Goal: Transaction & Acquisition: Purchase product/service

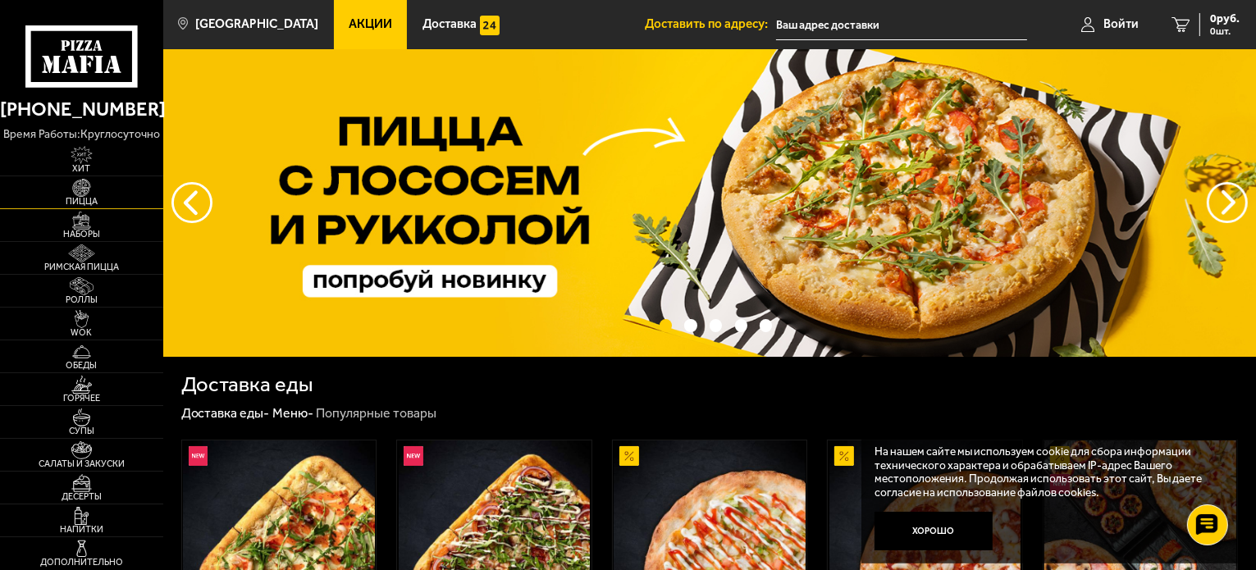
click at [78, 199] on span "Пицца" at bounding box center [81, 201] width 163 height 9
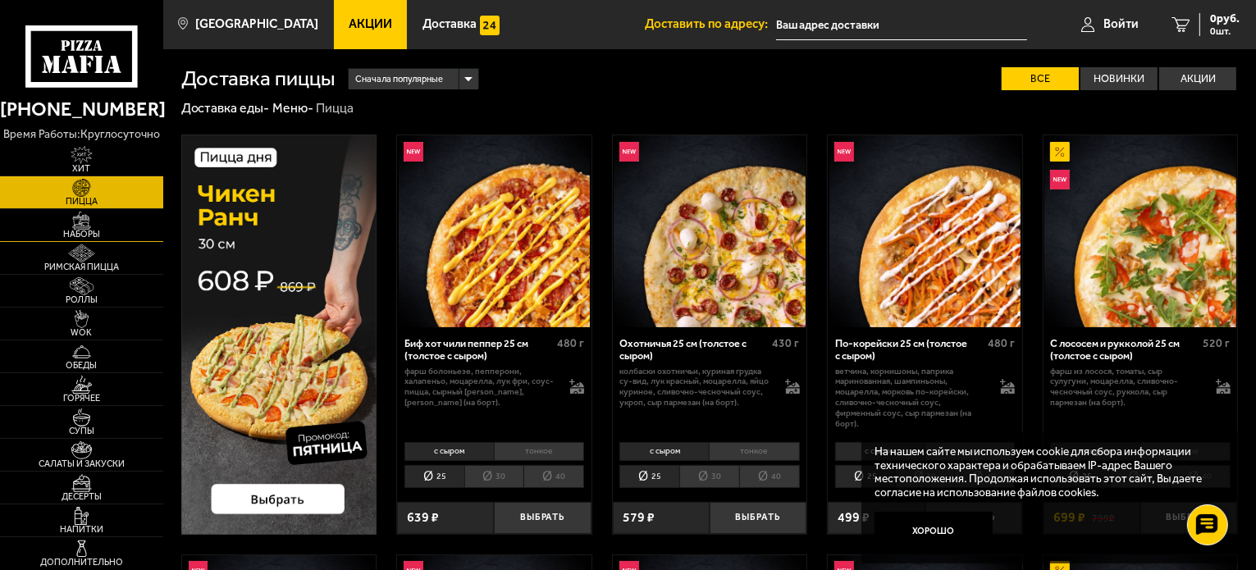
click at [91, 222] on img at bounding box center [82, 221] width 50 height 18
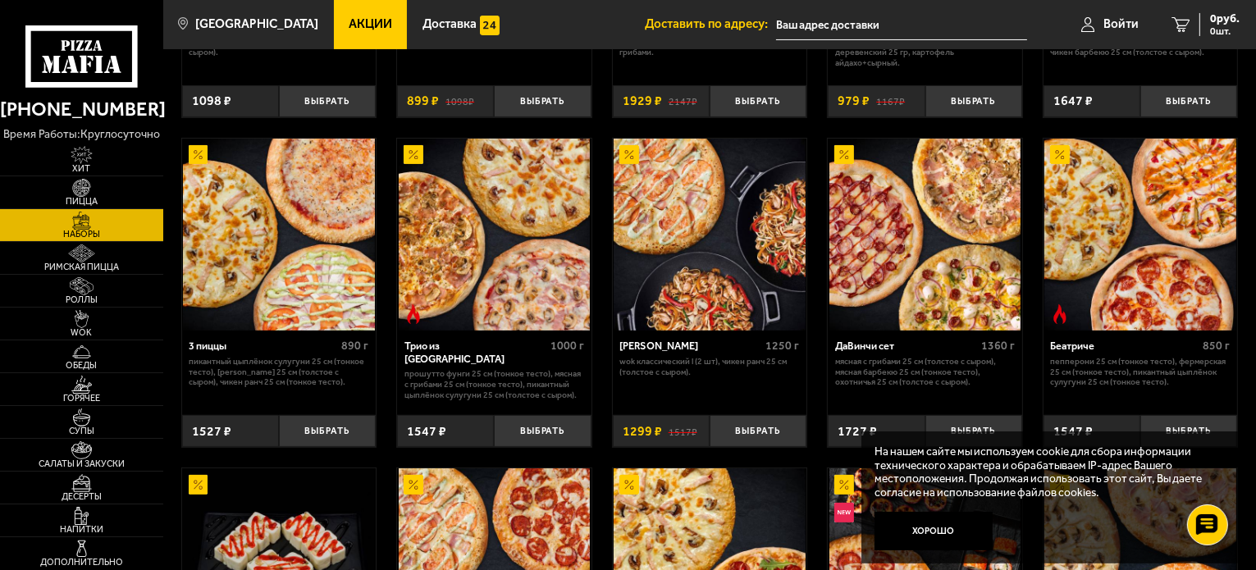
scroll to position [328, 0]
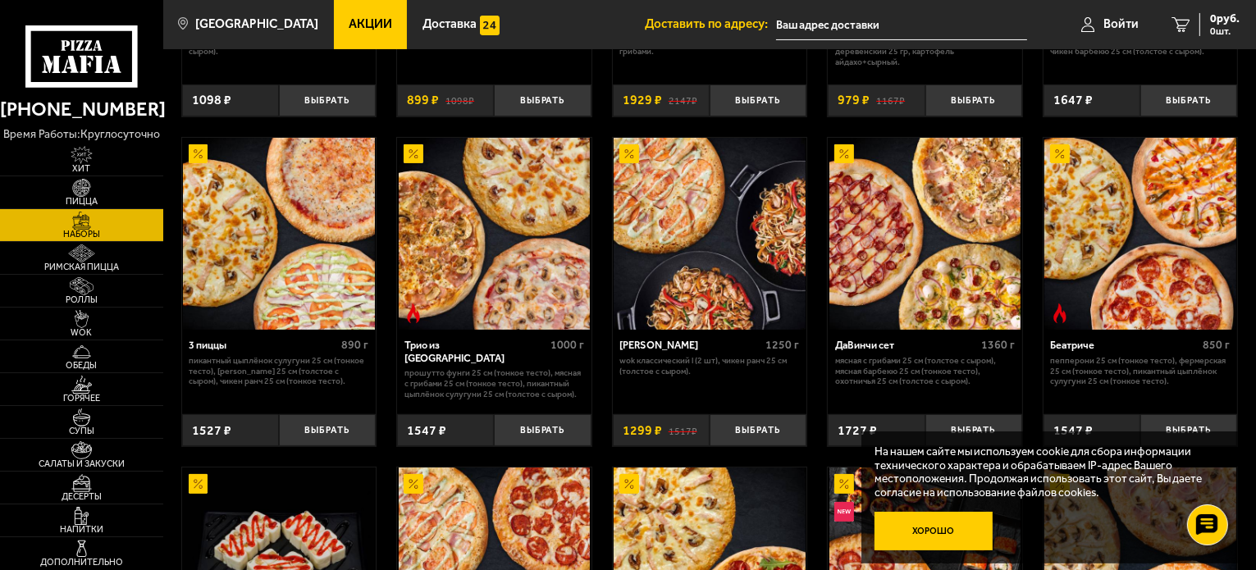
click at [935, 533] on button "Хорошо" at bounding box center [934, 531] width 118 height 39
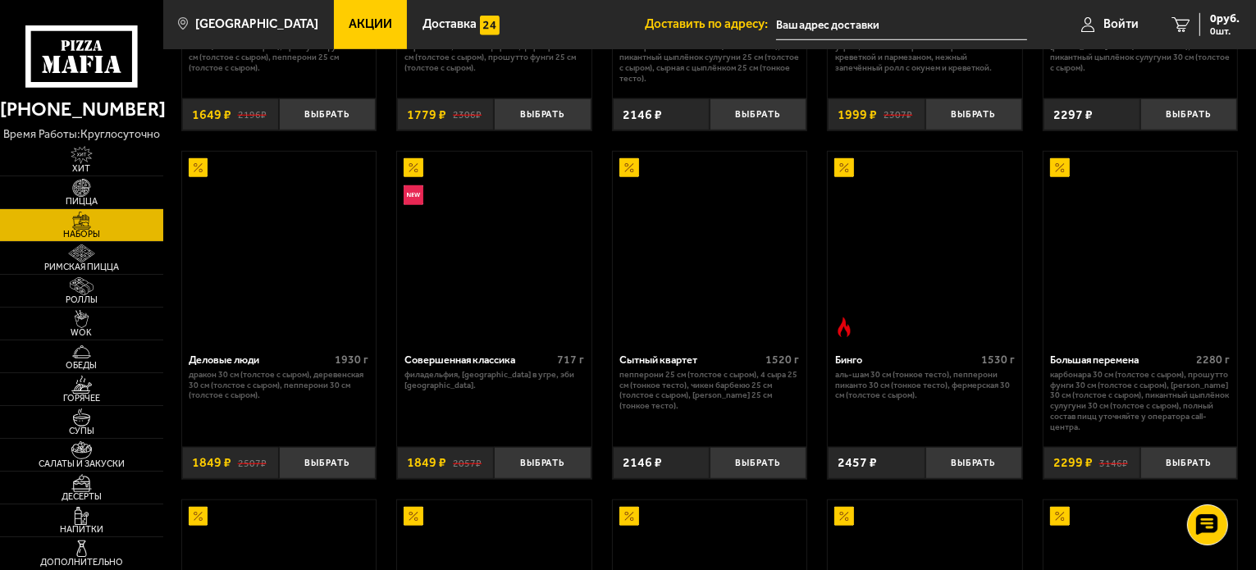
click at [545, 17] on ul "Акции Доставка" at bounding box center [489, 24] width 311 height 49
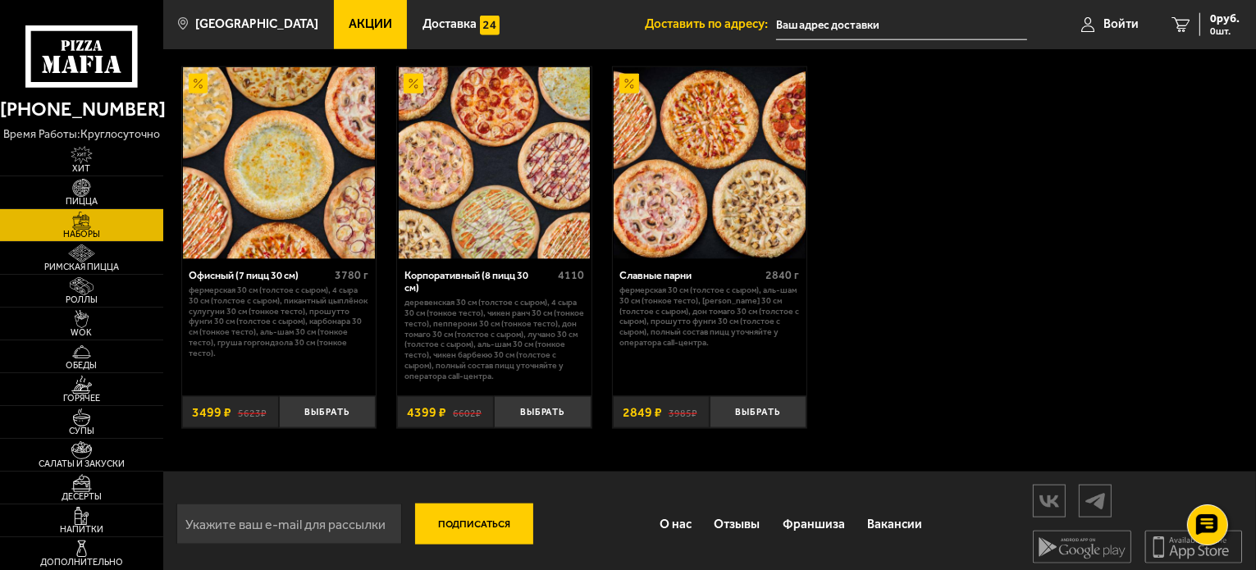
scroll to position [2119, 0]
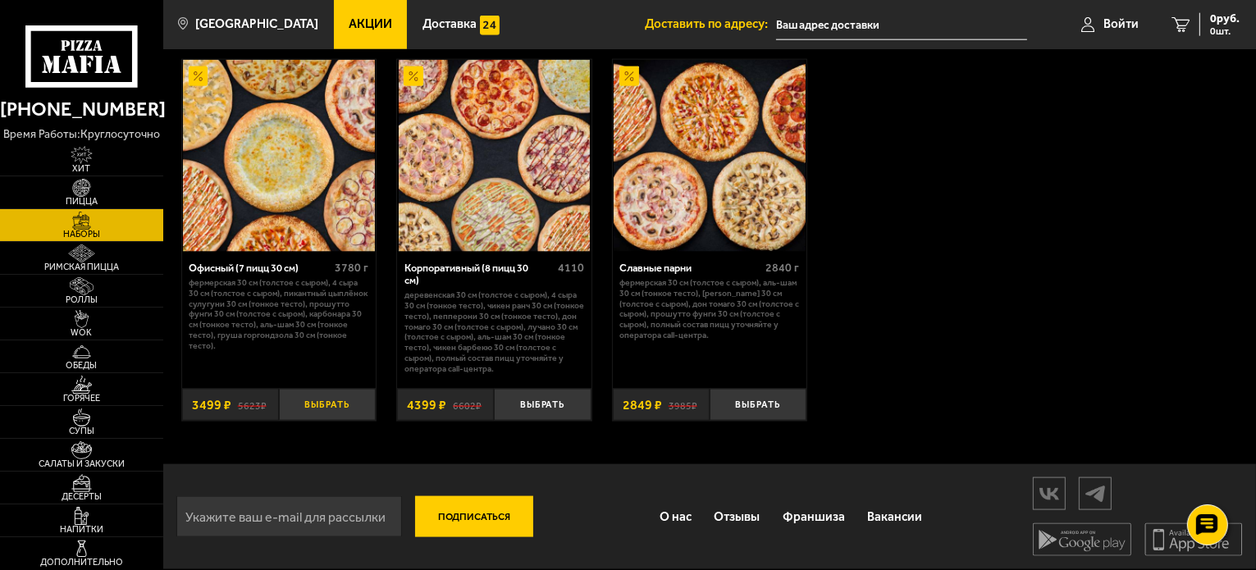
click at [336, 400] on button "Выбрать" at bounding box center [327, 405] width 97 height 32
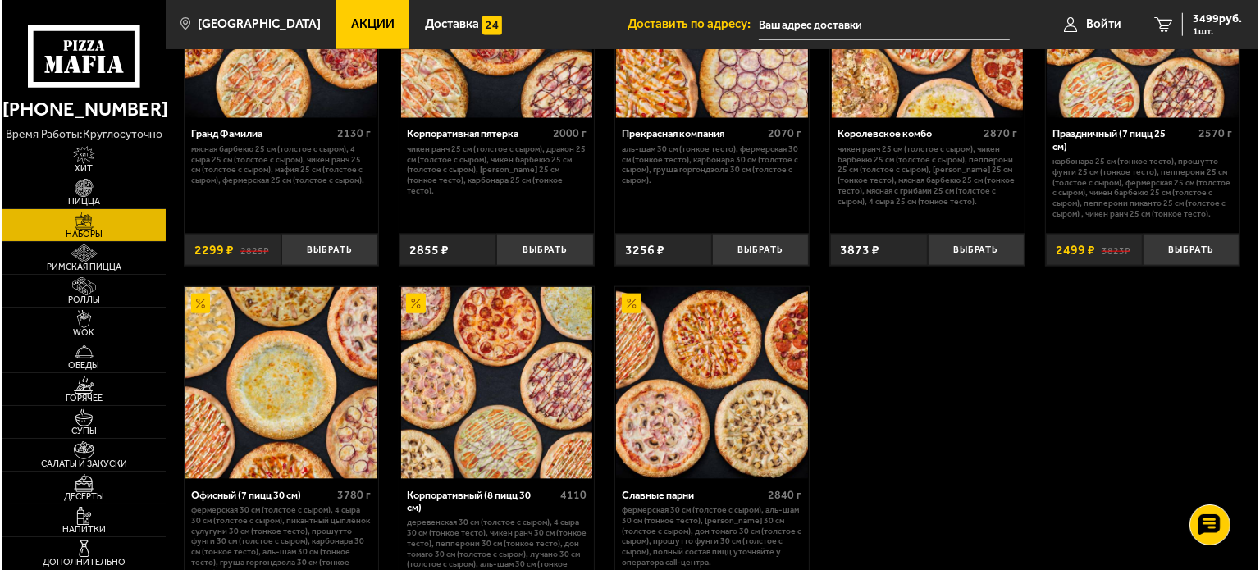
scroll to position [1709, 0]
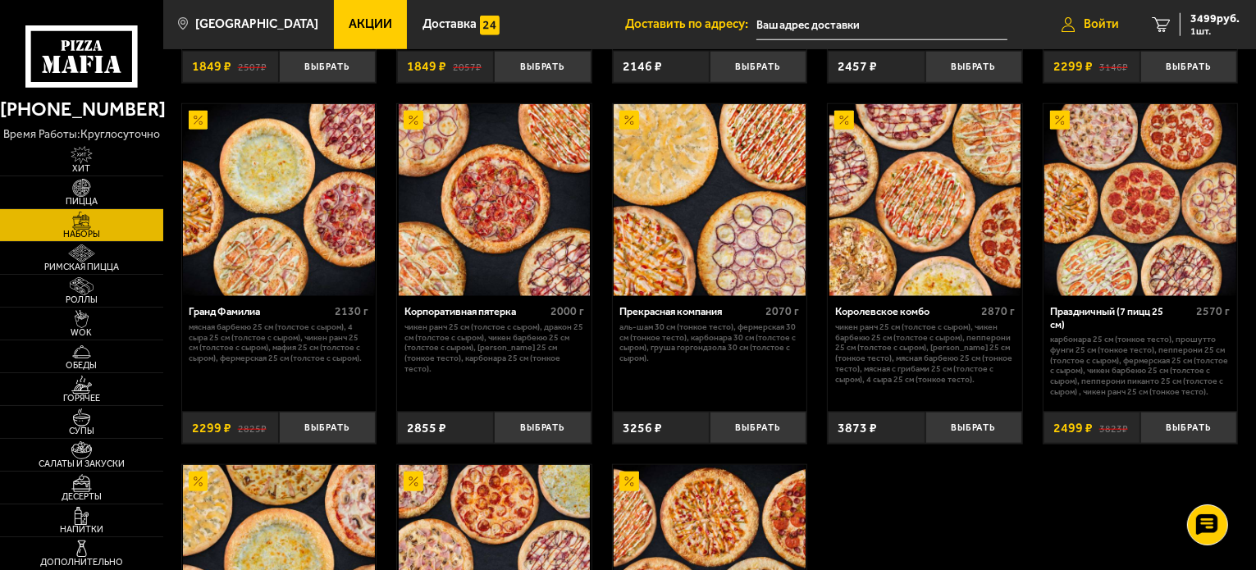
click at [1103, 27] on span "Войти" at bounding box center [1101, 24] width 35 height 12
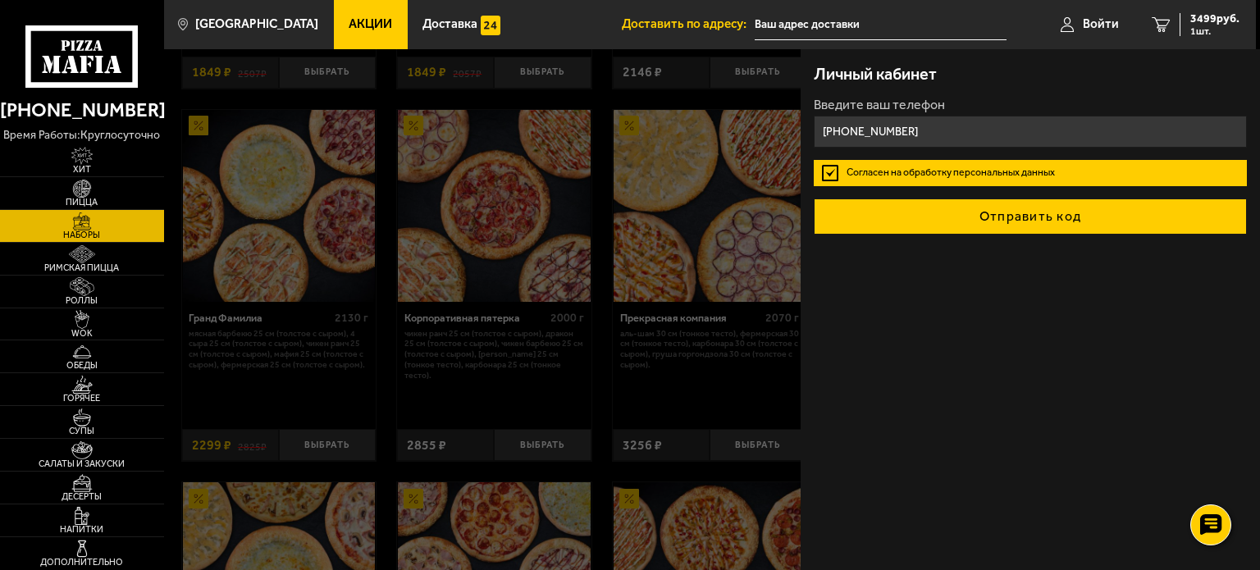
type input "[PHONE_NUMBER]"
click at [996, 207] on button "Отправить код" at bounding box center [1030, 217] width 433 height 36
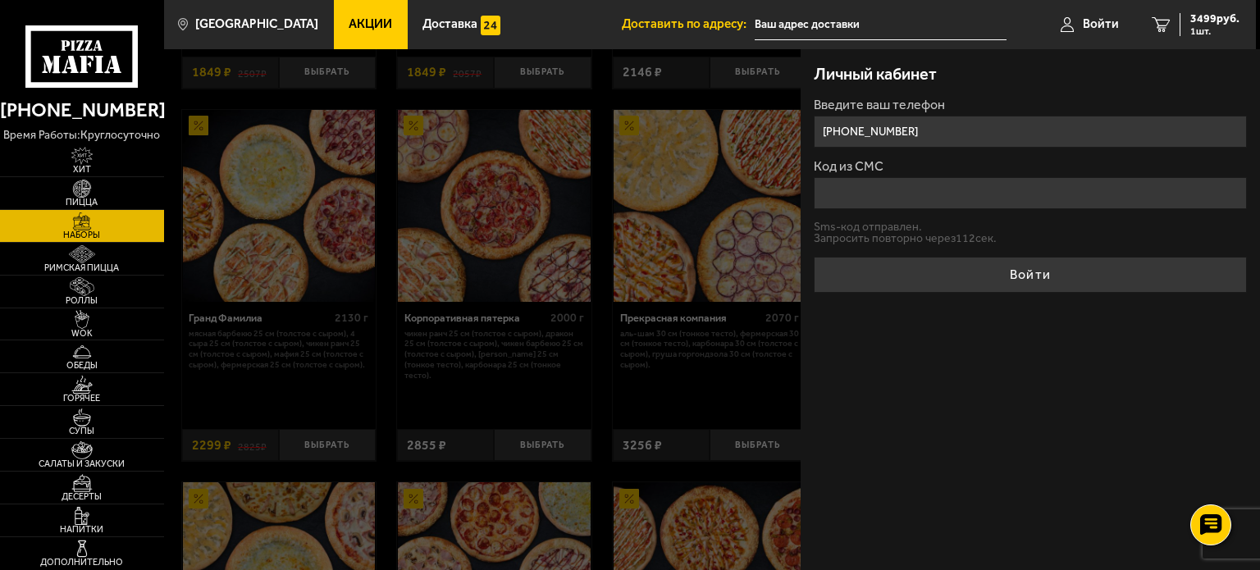
click at [902, 185] on input "Код из СМС" at bounding box center [1030, 193] width 433 height 32
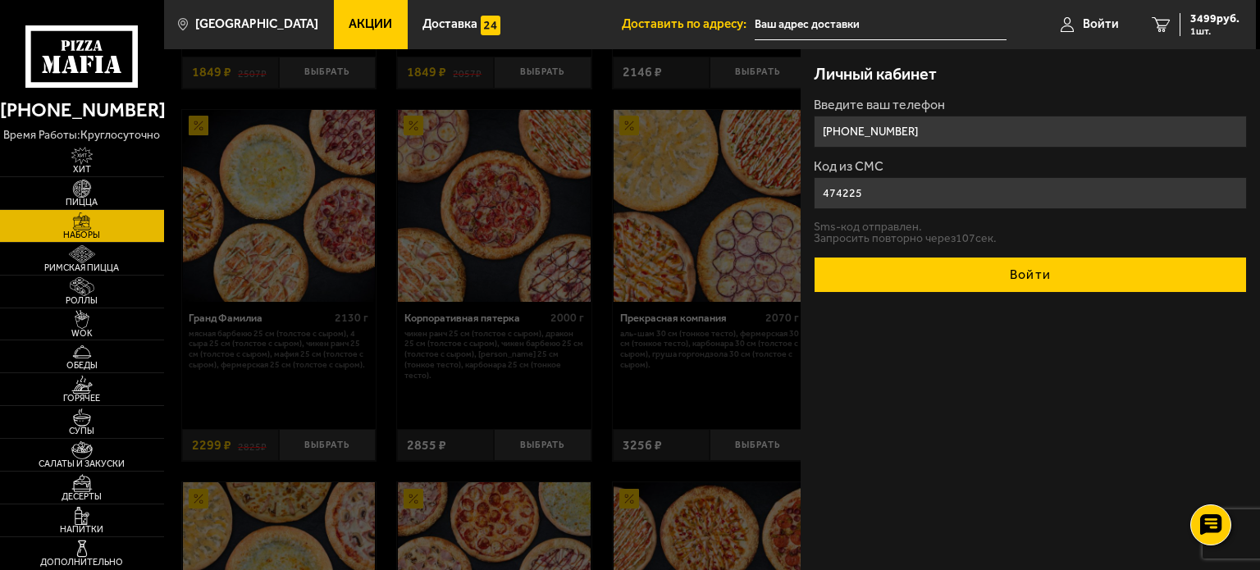
type input "474225"
click at [1007, 286] on button "Войти" at bounding box center [1030, 275] width 433 height 36
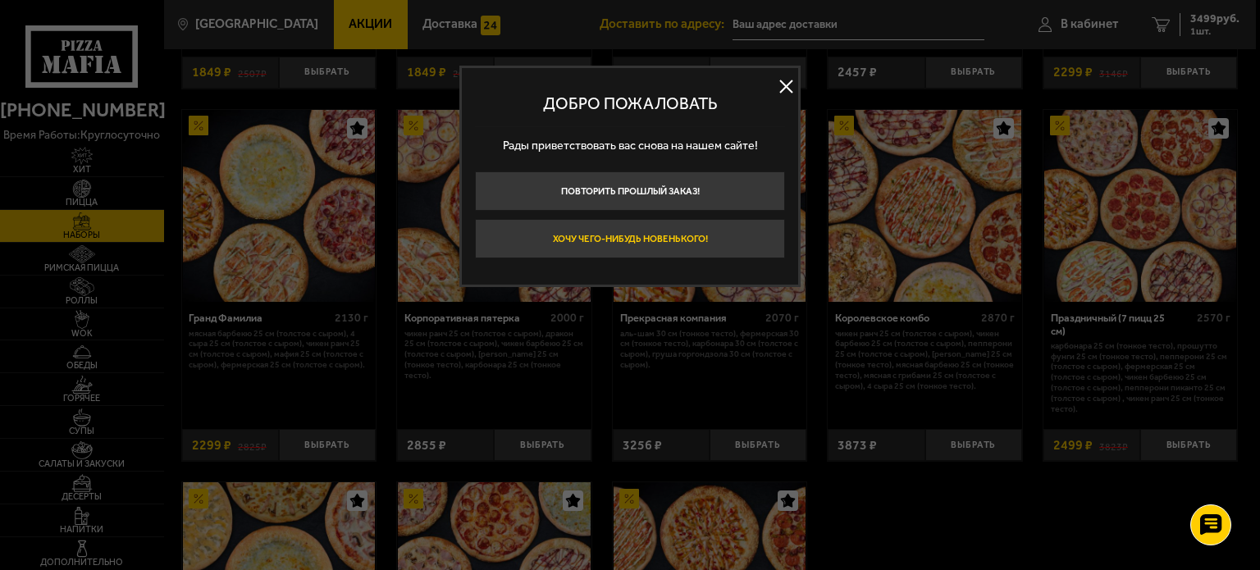
click at [654, 242] on button "Хочу чего-нибудь новенького!" at bounding box center [630, 238] width 310 height 39
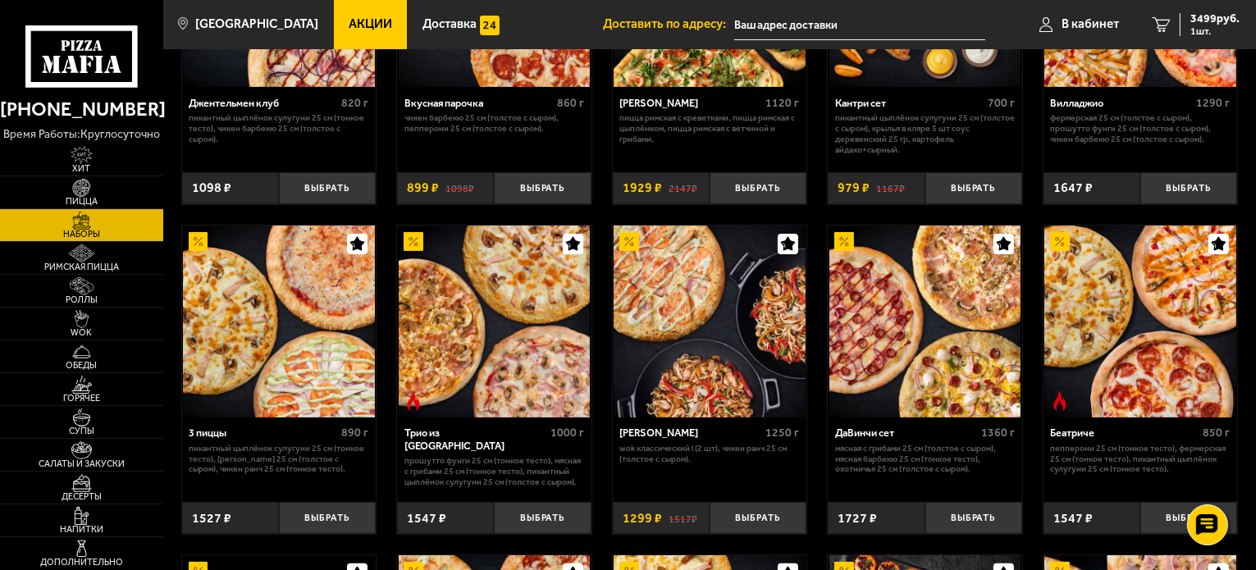
scroll to position [246, 0]
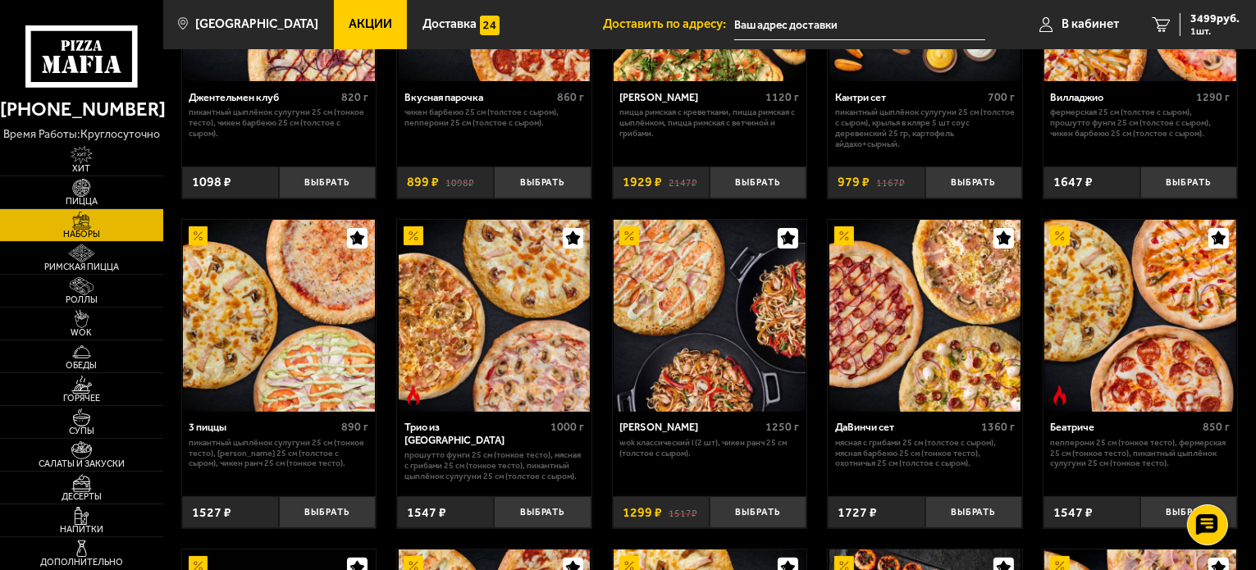
click at [826, 21] on input "text" at bounding box center [859, 25] width 251 height 30
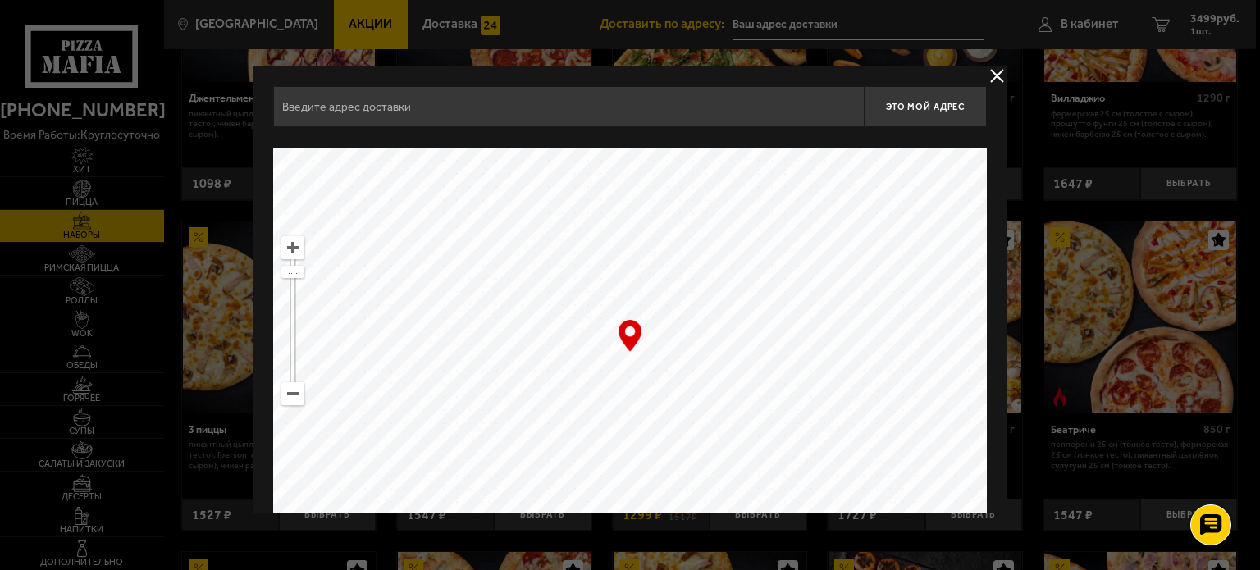
drag, startPoint x: 689, startPoint y: 266, endPoint x: 742, endPoint y: 593, distance: 331.5
click at [580, 327] on ymaps at bounding box center [630, 353] width 714 height 410
click at [460, 128] on div "Найдите адрес перетащив карту" at bounding box center [630, 137] width 714 height 21
click at [459, 109] on input "text" at bounding box center [568, 106] width 591 height 41
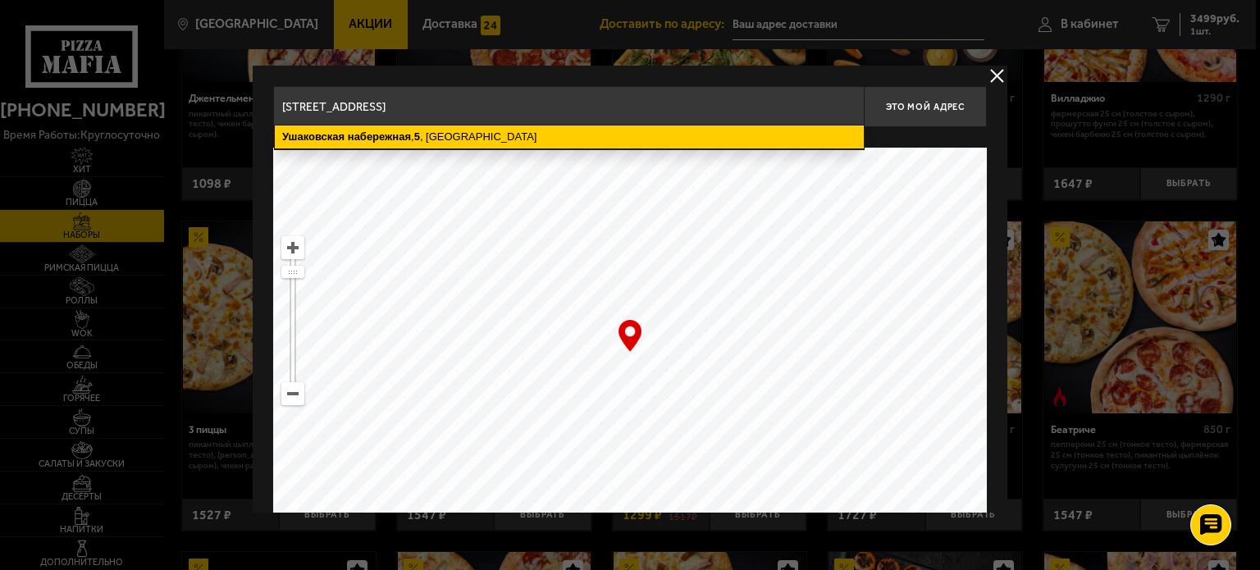
click at [459, 130] on ymaps "Ушаковская [STREET_ADDRESS]" at bounding box center [569, 137] width 589 height 23
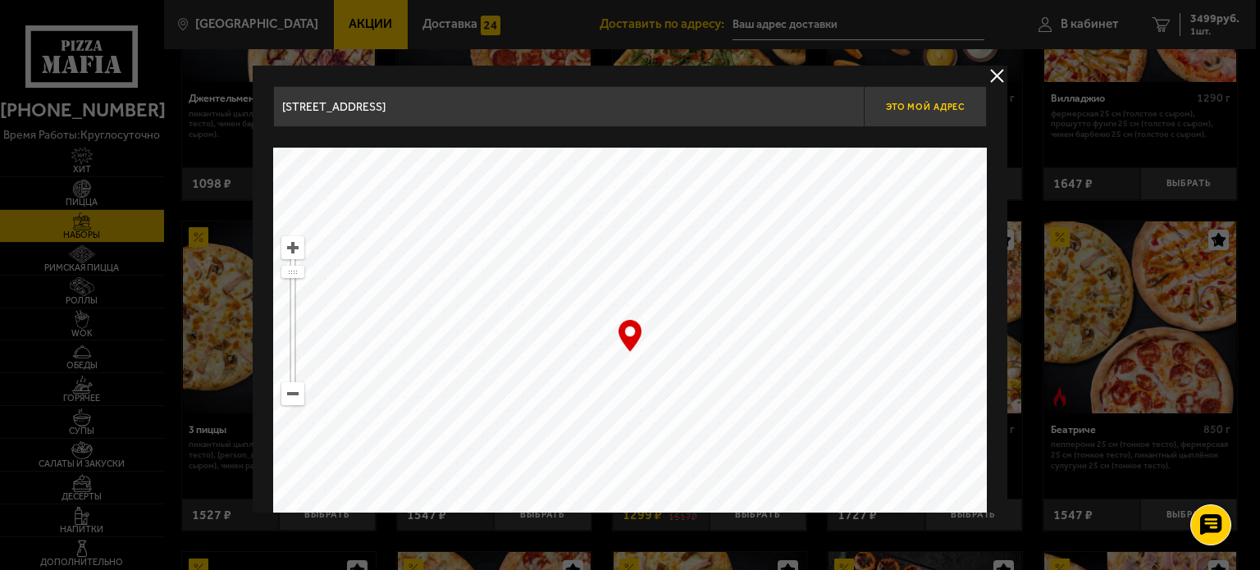
click at [890, 109] on span "Это мой адрес" at bounding box center [925, 107] width 79 height 11
click at [628, 334] on div "… © Яндекс Условия использования Открыть в Яндекс.Картах Создать свою карту" at bounding box center [630, 353] width 714 height 410
click at [646, 363] on ymaps at bounding box center [630, 353] width 714 height 410
drag, startPoint x: 646, startPoint y: 356, endPoint x: 688, endPoint y: 399, distance: 59.2
click at [688, 399] on ymaps at bounding box center [630, 353] width 714 height 410
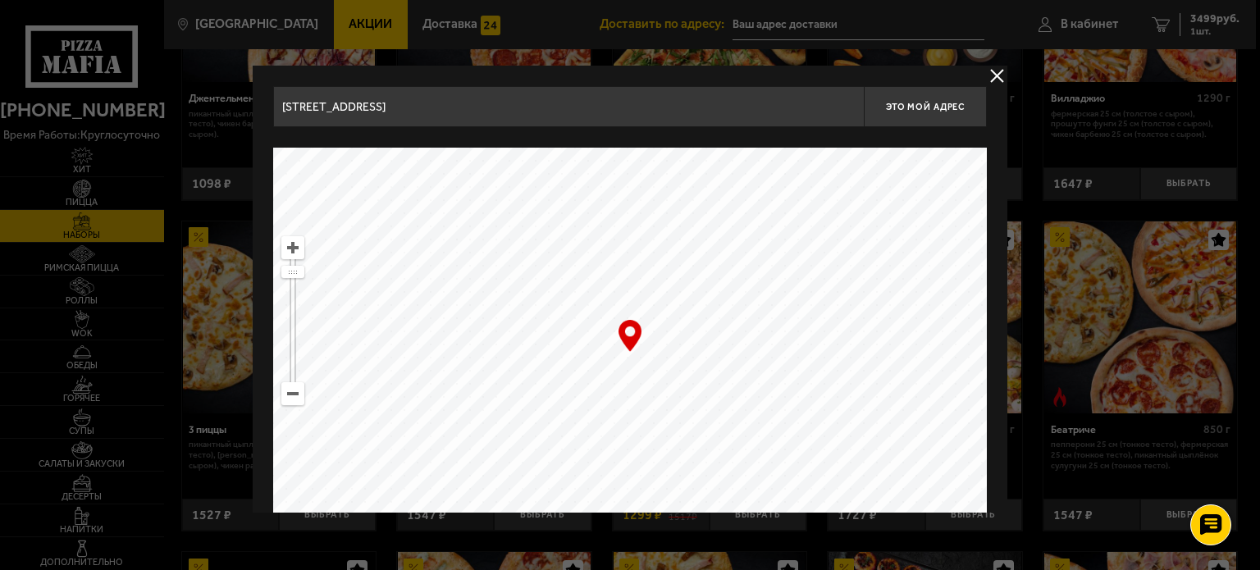
drag, startPoint x: 653, startPoint y: 285, endPoint x: 673, endPoint y: 281, distance: 20.0
click at [673, 281] on ymaps at bounding box center [630, 353] width 714 height 410
click at [917, 116] on button "Это мой адрес" at bounding box center [925, 106] width 123 height 41
click at [702, 334] on ymaps at bounding box center [630, 353] width 714 height 410
click at [922, 111] on button "Это мой адрес" at bounding box center [925, 106] width 123 height 41
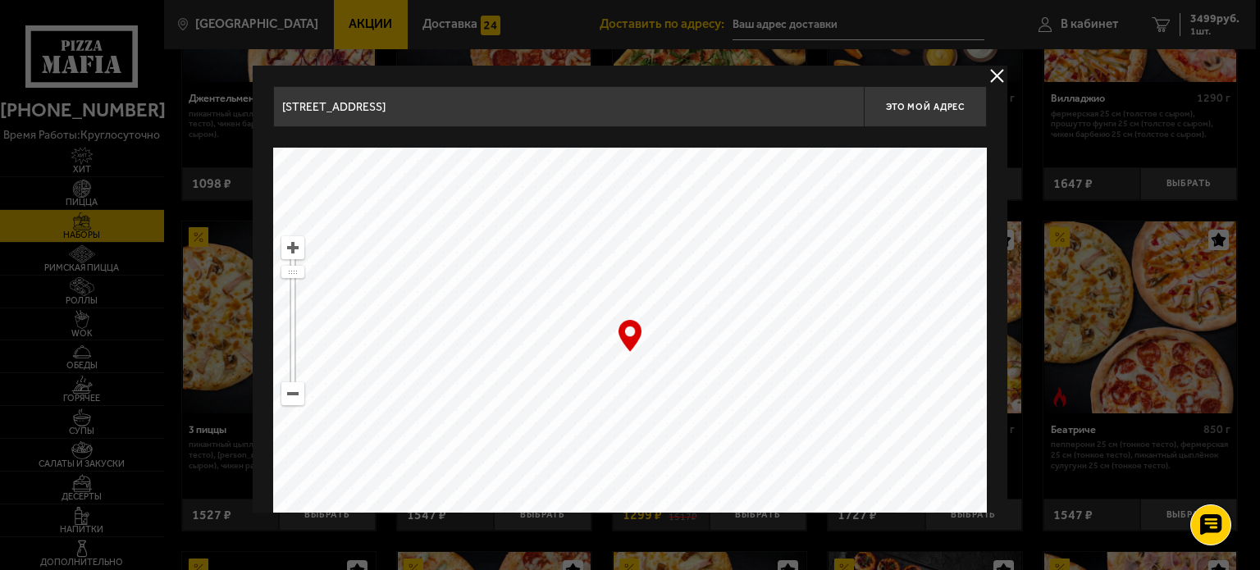
drag, startPoint x: 752, startPoint y: 340, endPoint x: 701, endPoint y: 304, distance: 61.7
click at [701, 304] on ymaps at bounding box center [630, 353] width 714 height 410
type input "[STREET_ADDRESS]"
click at [919, 117] on button "Это мой адрес" at bounding box center [925, 106] width 123 height 41
click at [907, 112] on button "Это мой адрес" at bounding box center [925, 106] width 123 height 41
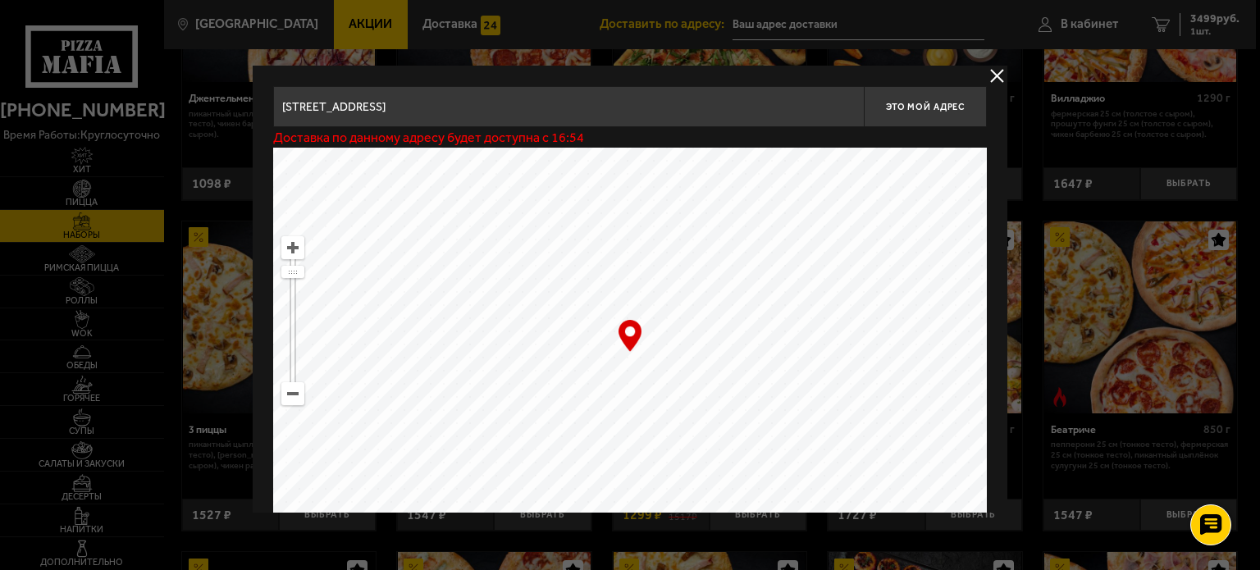
click at [550, 40] on div at bounding box center [630, 285] width 1260 height 570
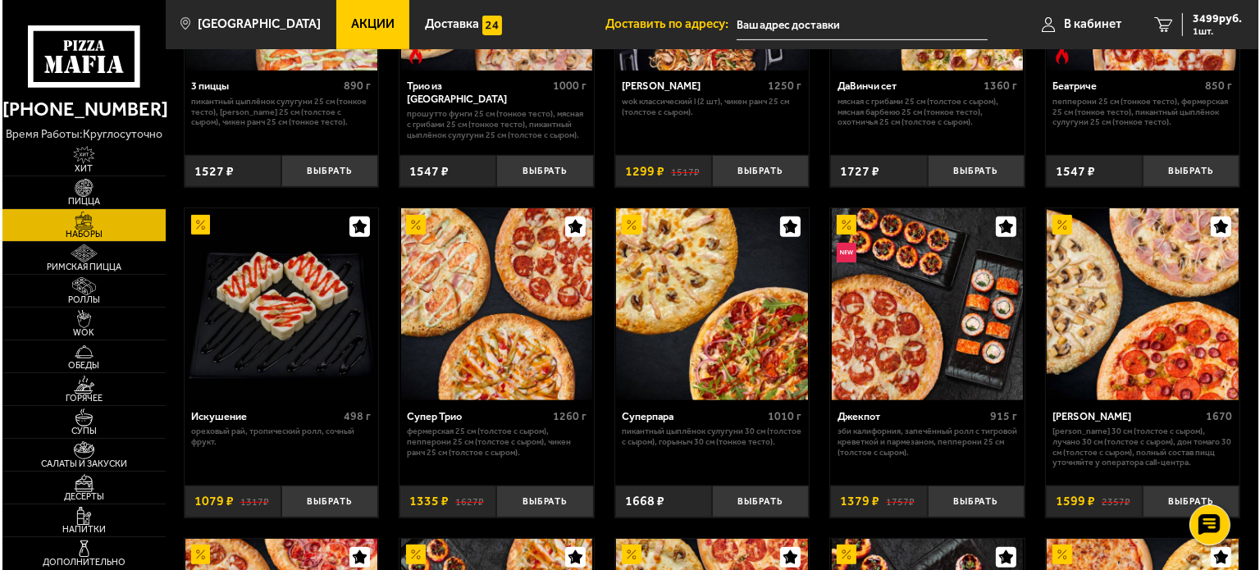
scroll to position [492, 0]
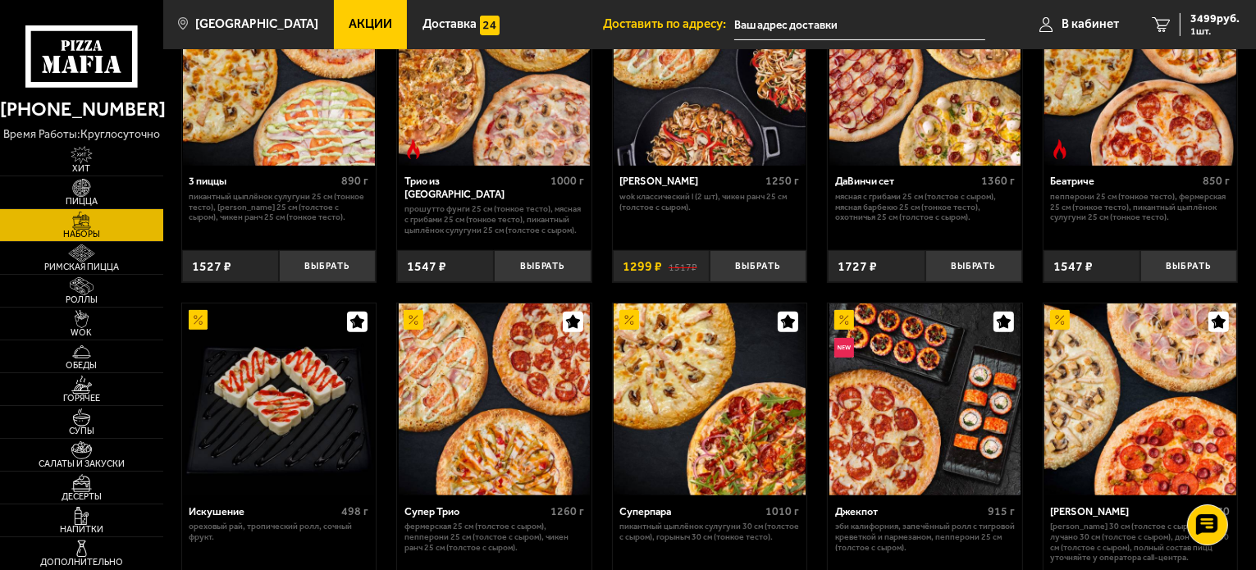
click at [850, 16] on input "text" at bounding box center [859, 25] width 251 height 30
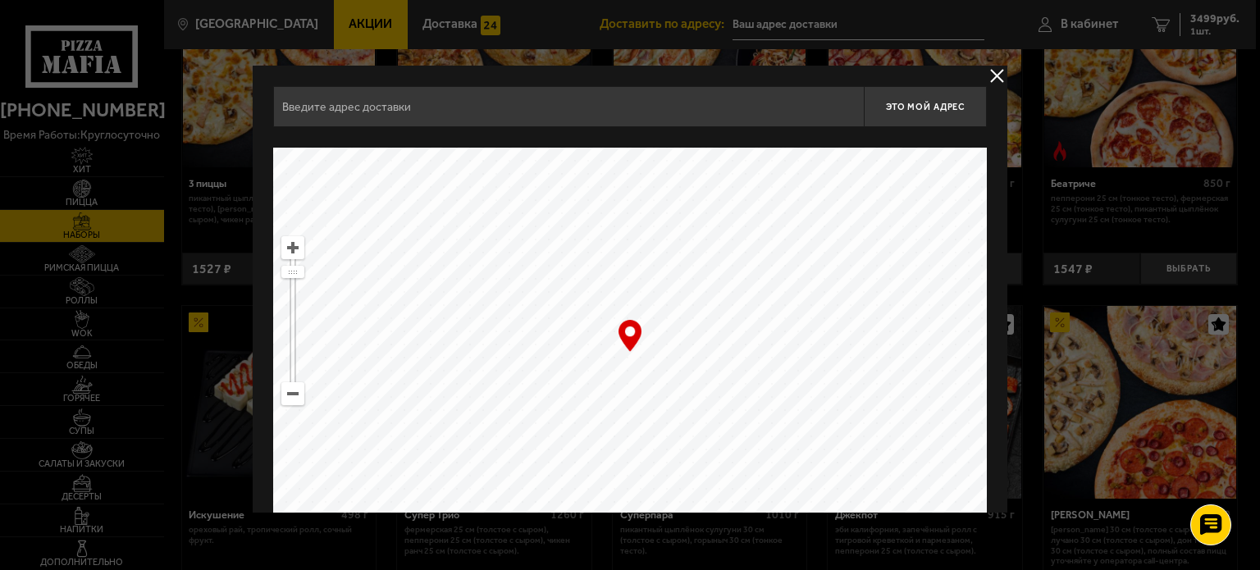
click at [445, 108] on input "text" at bounding box center [568, 106] width 591 height 41
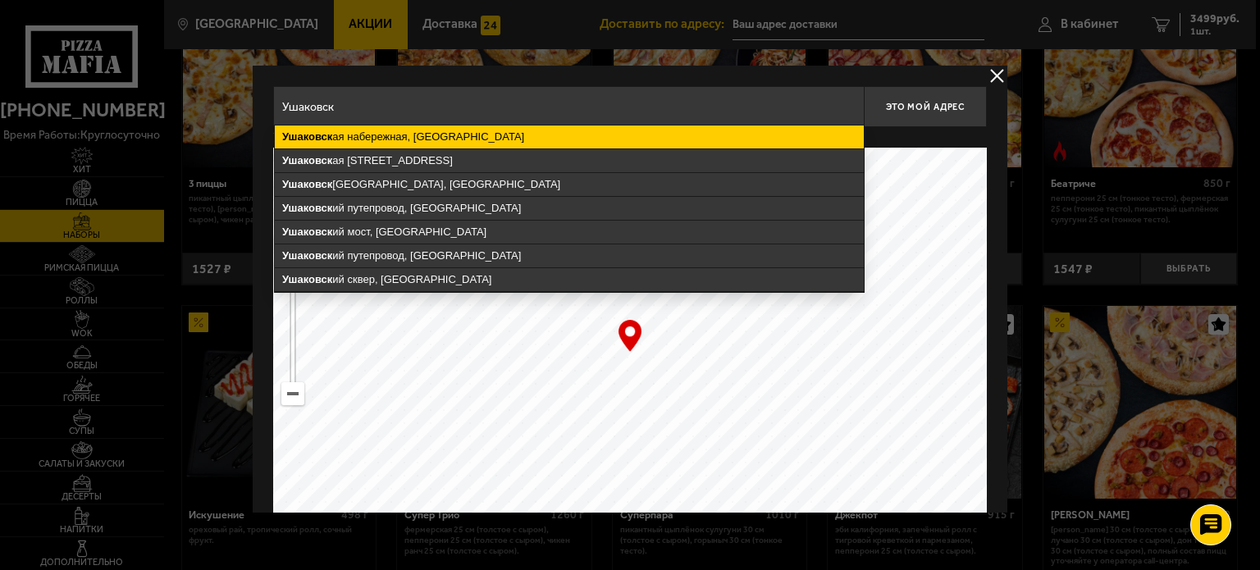
click at [509, 141] on ymaps "Ушаковск ая набережная, [GEOGRAPHIC_DATA]" at bounding box center [569, 137] width 589 height 23
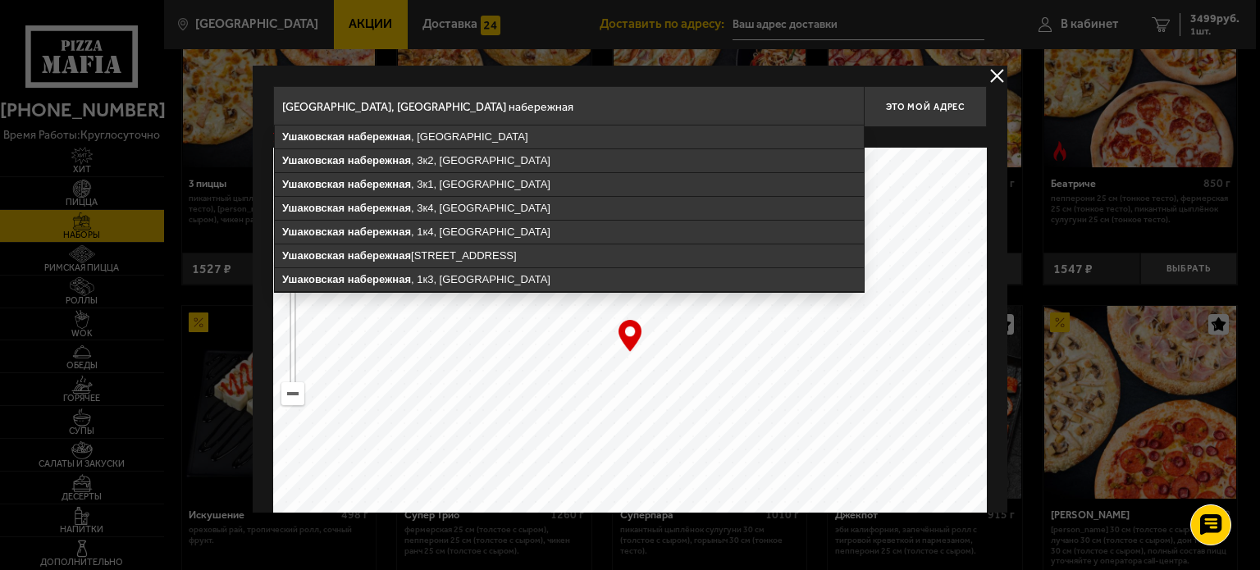
drag, startPoint x: 519, startPoint y: 108, endPoint x: 436, endPoint y: 107, distance: 82.9
click at [436, 107] on input "[GEOGRAPHIC_DATA], [GEOGRAPHIC_DATA] набережная" at bounding box center [568, 106] width 591 height 41
click at [537, 109] on input "[GEOGRAPHIC_DATA], [GEOGRAPHIC_DATA] набережная" at bounding box center [568, 106] width 591 height 41
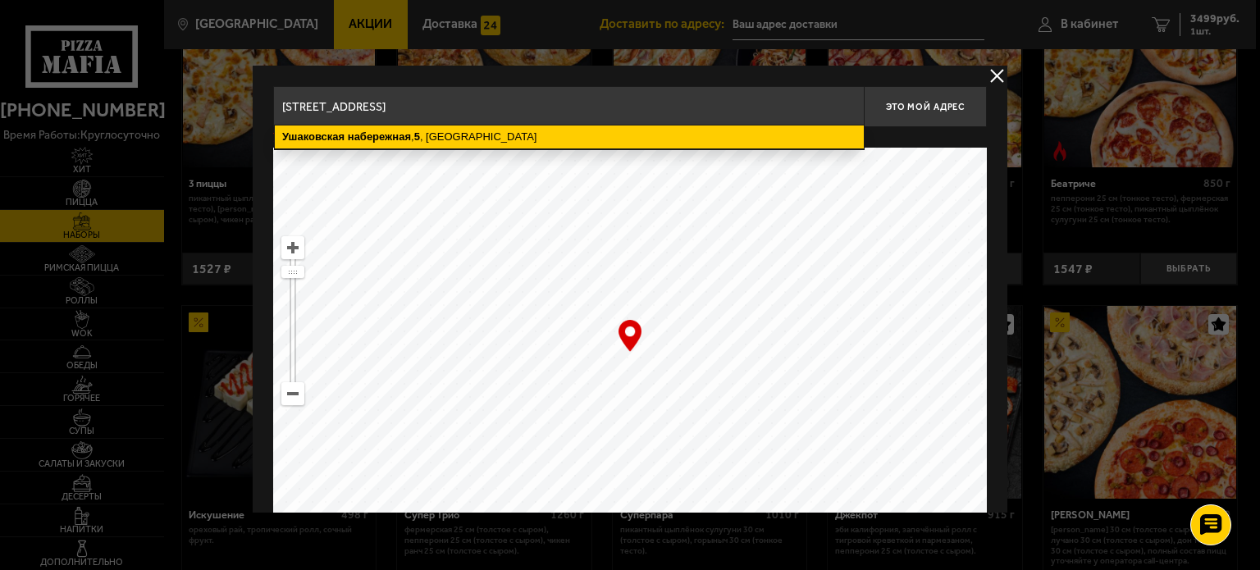
type input "[STREET_ADDRESS]"
click at [511, 139] on ymaps "Ушаковская [STREET_ADDRESS]" at bounding box center [569, 137] width 589 height 23
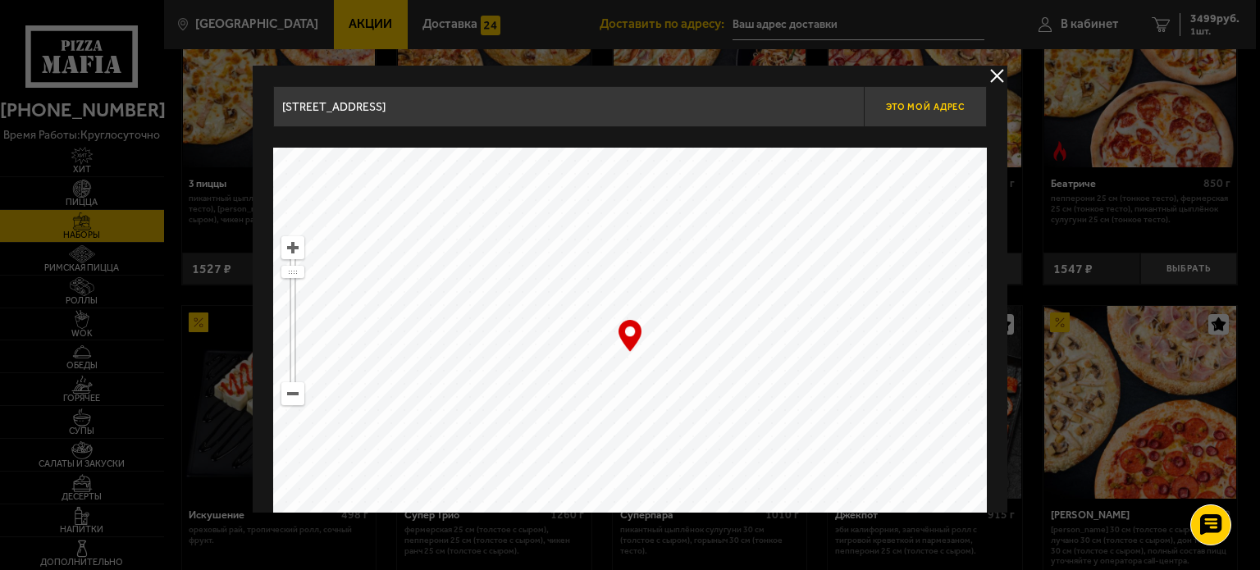
click at [929, 104] on span "Это мой адрес" at bounding box center [925, 107] width 79 height 11
click at [1204, 519] on use at bounding box center [1211, 525] width 24 height 23
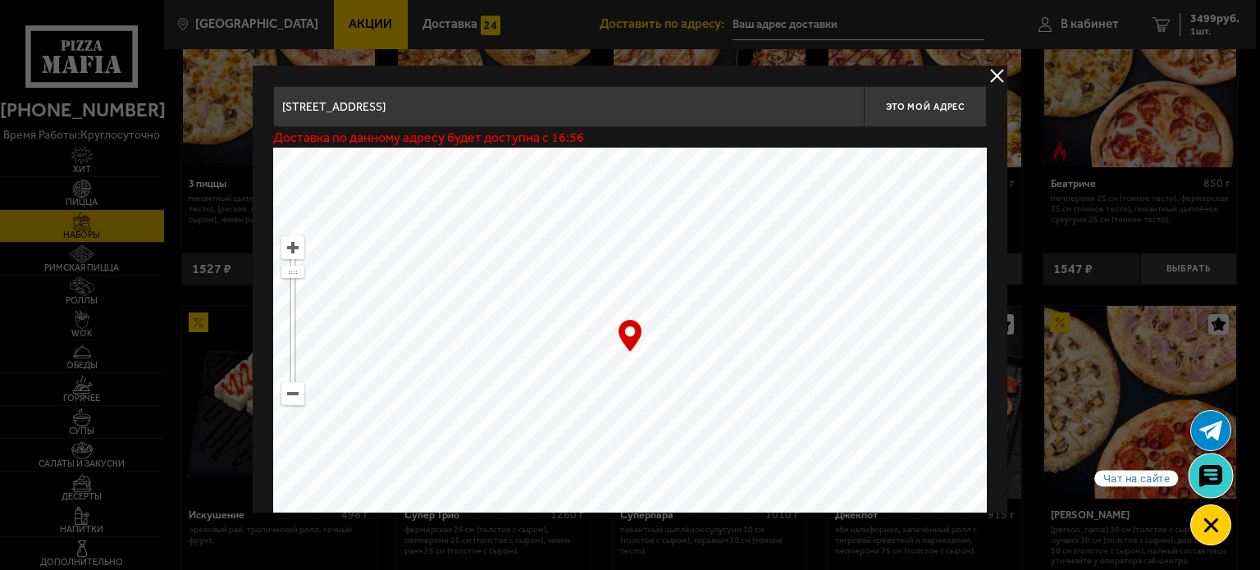
click at [1210, 475] on icon at bounding box center [1211, 475] width 24 height 23
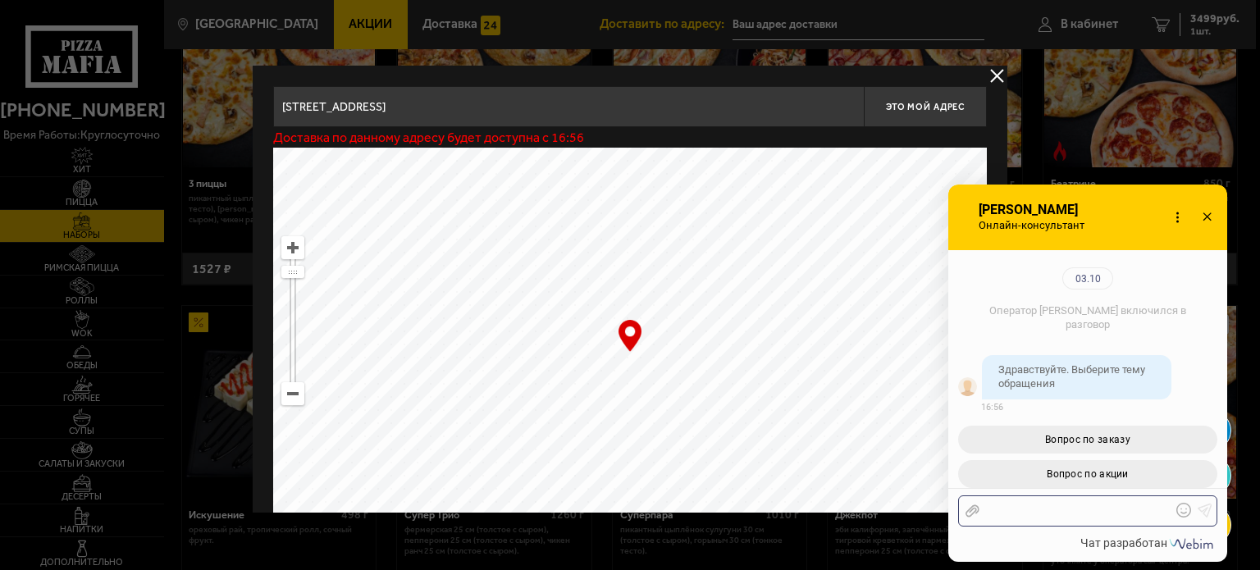
scroll to position [179, 0]
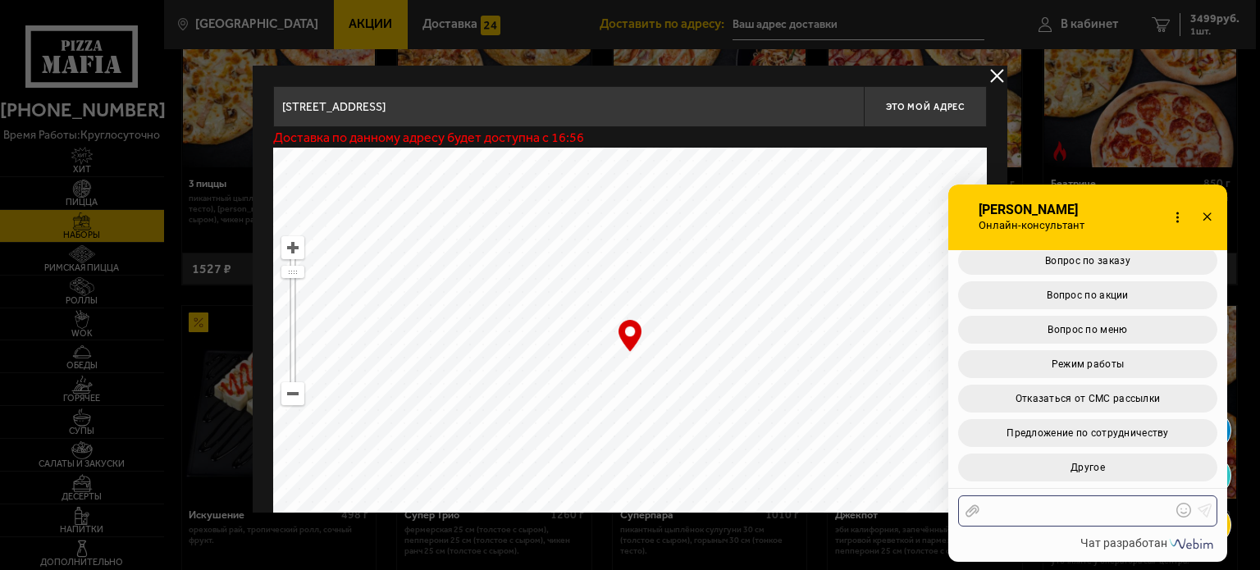
click at [1029, 509] on div at bounding box center [1076, 511] width 192 height 15
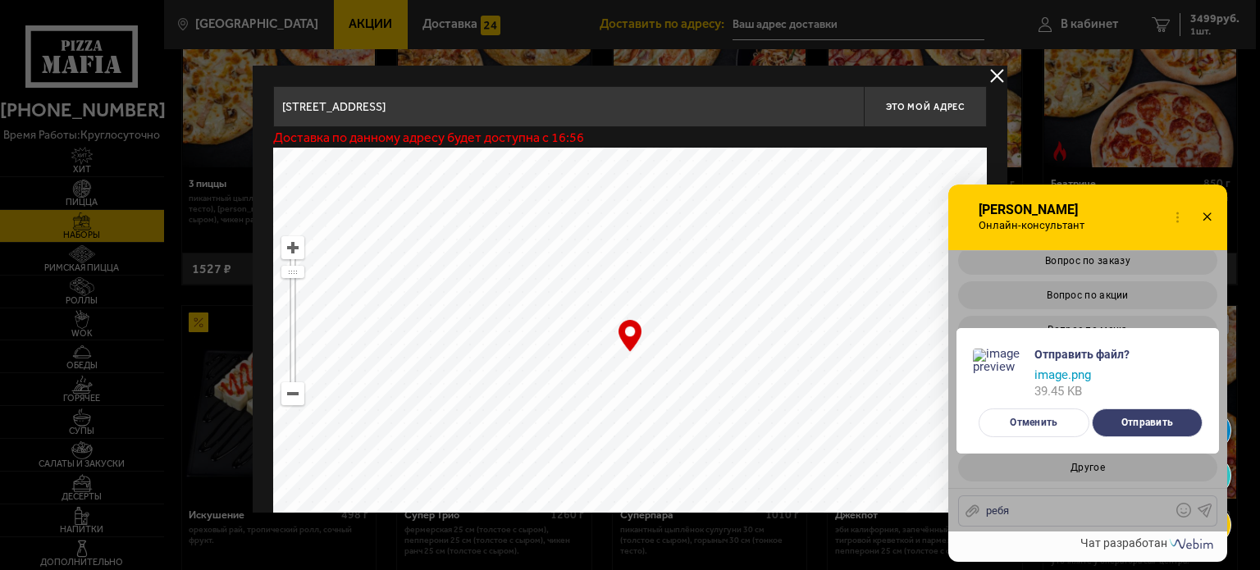
drag, startPoint x: 1030, startPoint y: 512, endPoint x: 955, endPoint y: 507, distance: 75.6
click at [955, 507] on div "Отправить файл? Отправить файлы? image.png 39.45 KB Отменить Отправить" at bounding box center [1087, 390] width 279 height 281
click at [1029, 514] on div "Отправить файл? Отправить файлы? image.png 39.45 KB Отменить Отправить" at bounding box center [1087, 390] width 279 height 281
drag, startPoint x: 1060, startPoint y: 504, endPoint x: 1135, endPoint y: 467, distance: 83.3
click at [1067, 500] on div "Отправить файл? Отправить файлы? image.png 39.45 KB Отменить Отправить" at bounding box center [1087, 390] width 279 height 281
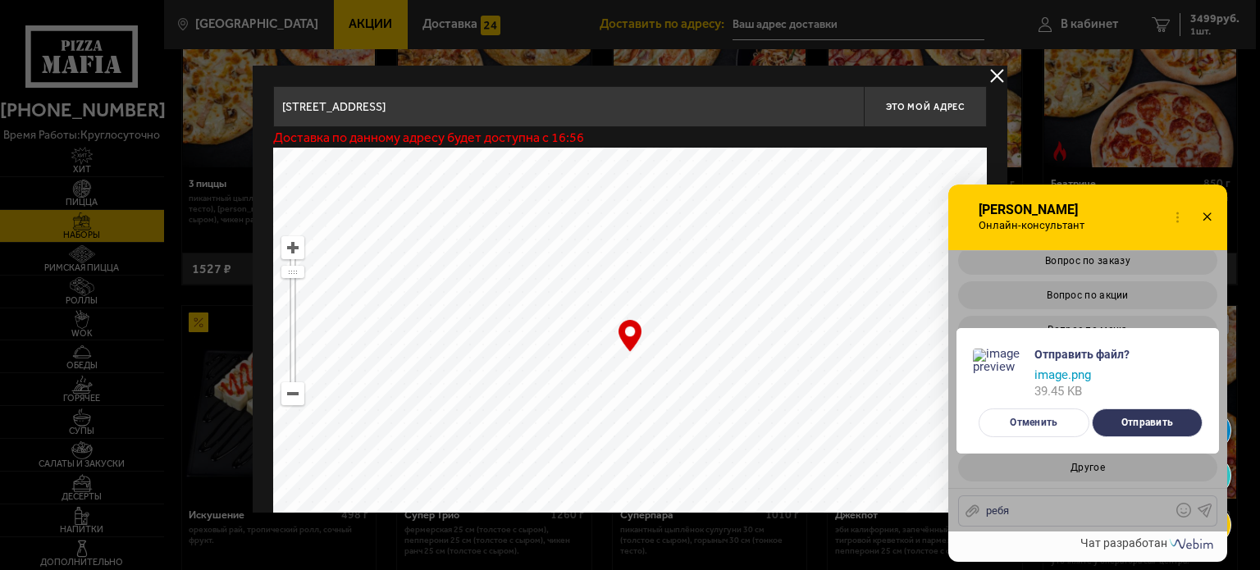
click at [1132, 418] on button "Отправить" at bounding box center [1147, 423] width 111 height 29
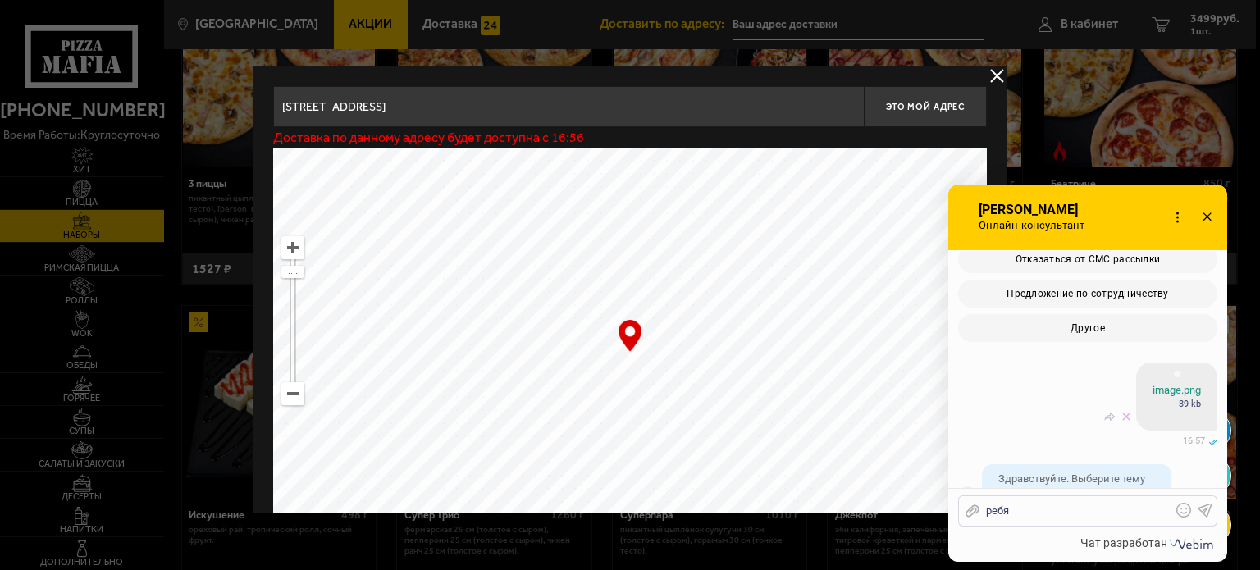
scroll to position [400, 0]
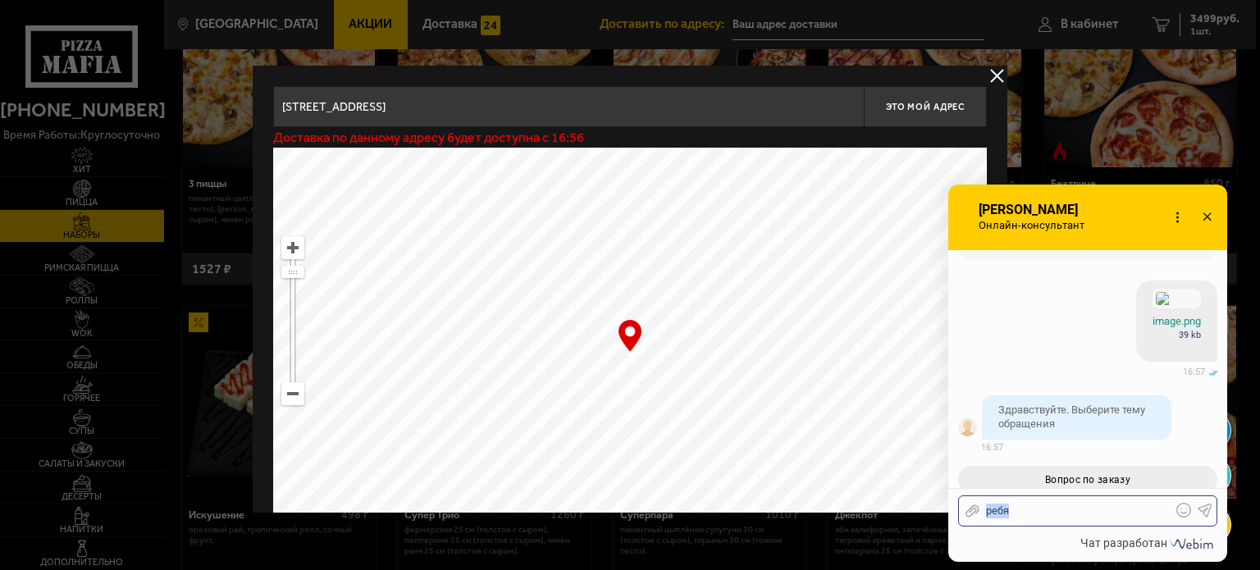
drag, startPoint x: 1032, startPoint y: 511, endPoint x: 984, endPoint y: 508, distance: 47.7
click at [984, 508] on div "ребя" at bounding box center [1076, 511] width 192 height 15
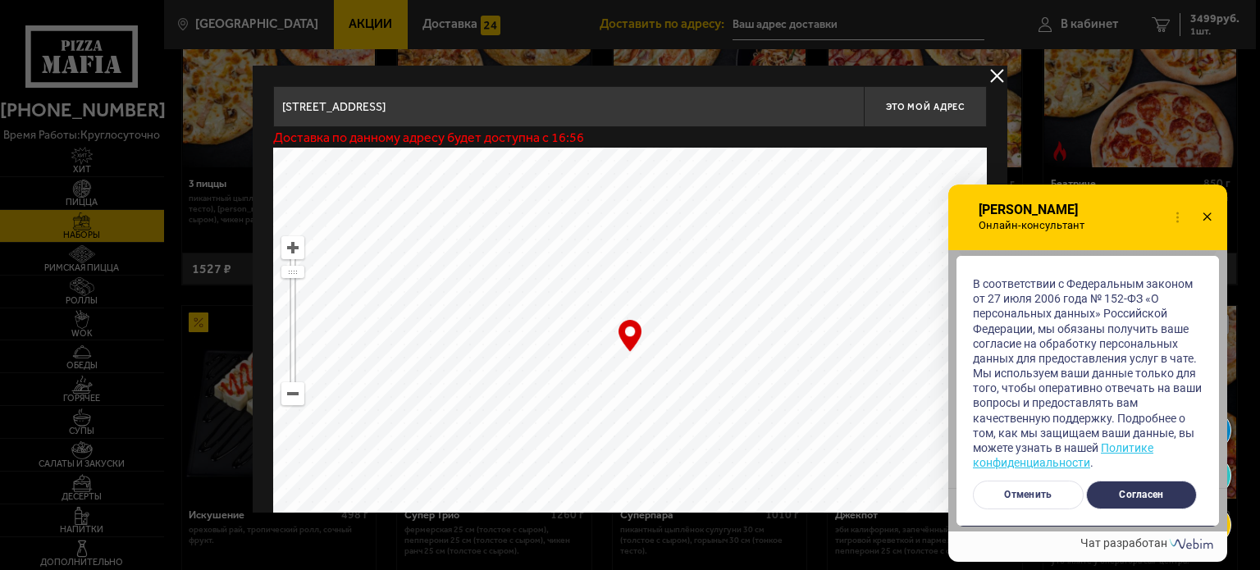
click at [1129, 496] on button "Согласен" at bounding box center [1141, 495] width 111 height 29
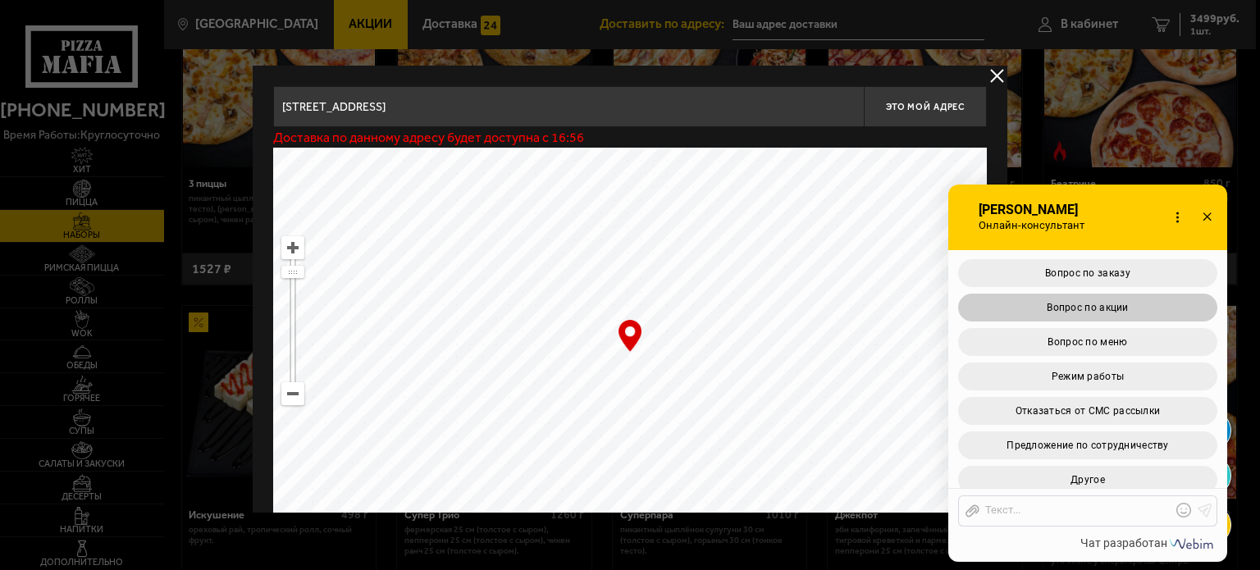
scroll to position [1034, 0]
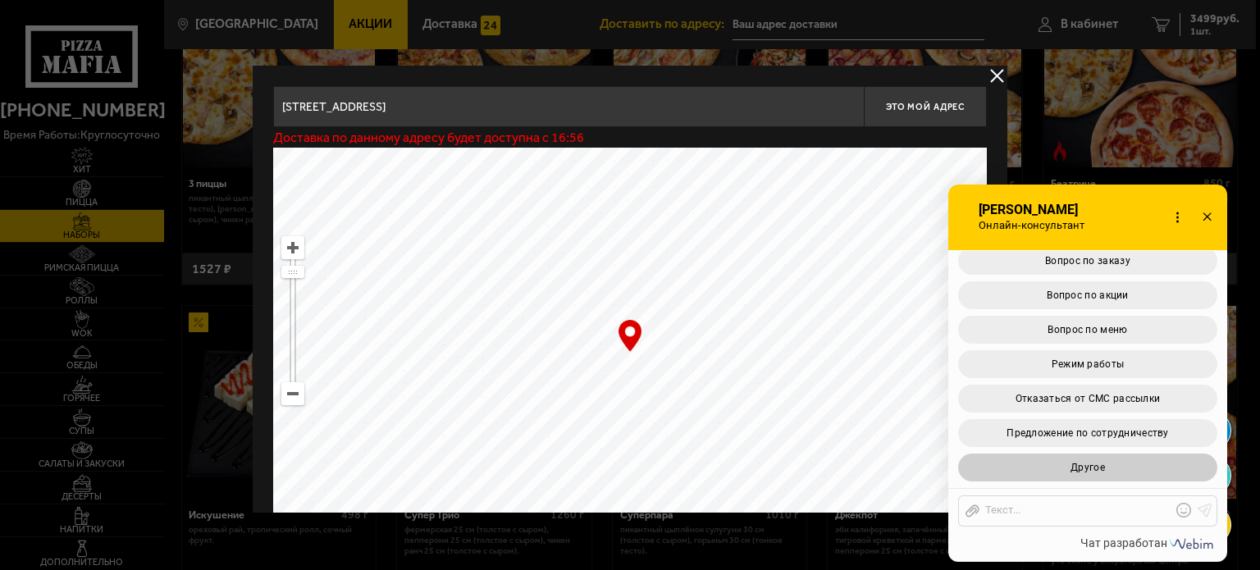
click at [1114, 468] on button "Другое" at bounding box center [1087, 468] width 259 height 28
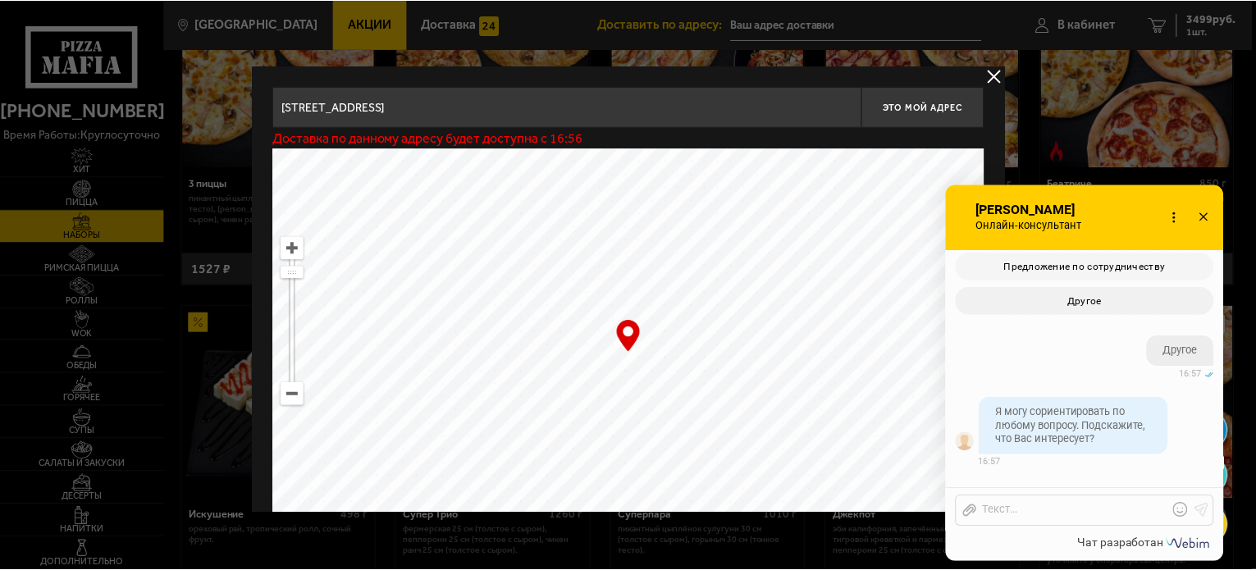
scroll to position [1254, 0]
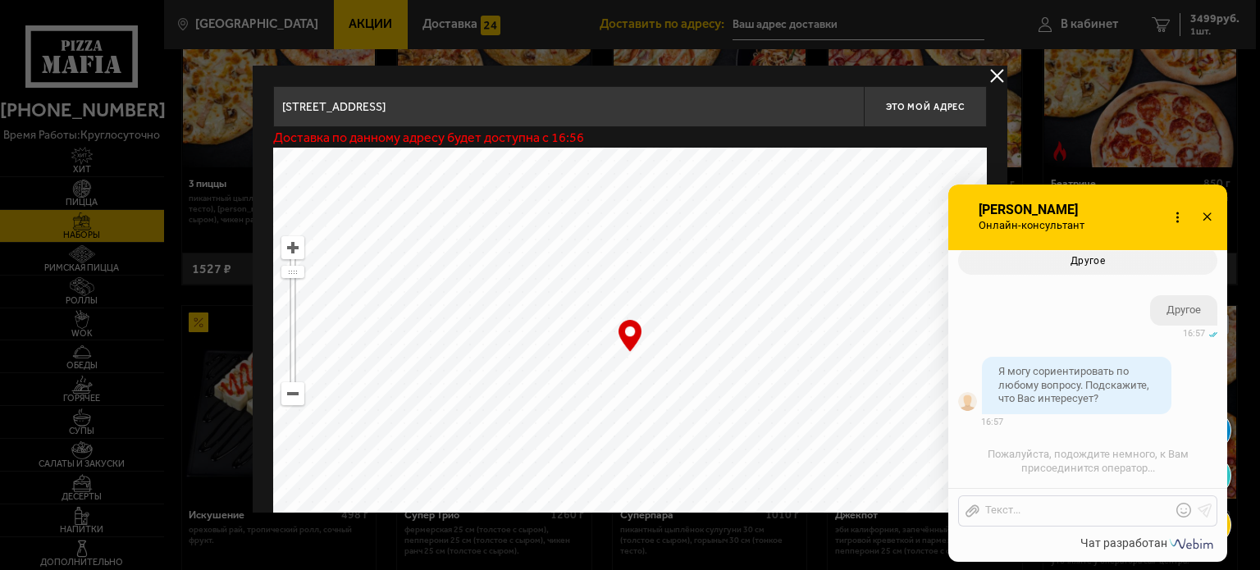
drag, startPoint x: 1022, startPoint y: 498, endPoint x: 1022, endPoint y: 511, distance: 13.1
click at [1022, 501] on div "Отправить файл Текст..." at bounding box center [1087, 511] width 259 height 31
click at [1022, 511] on div at bounding box center [1076, 511] width 192 height 15
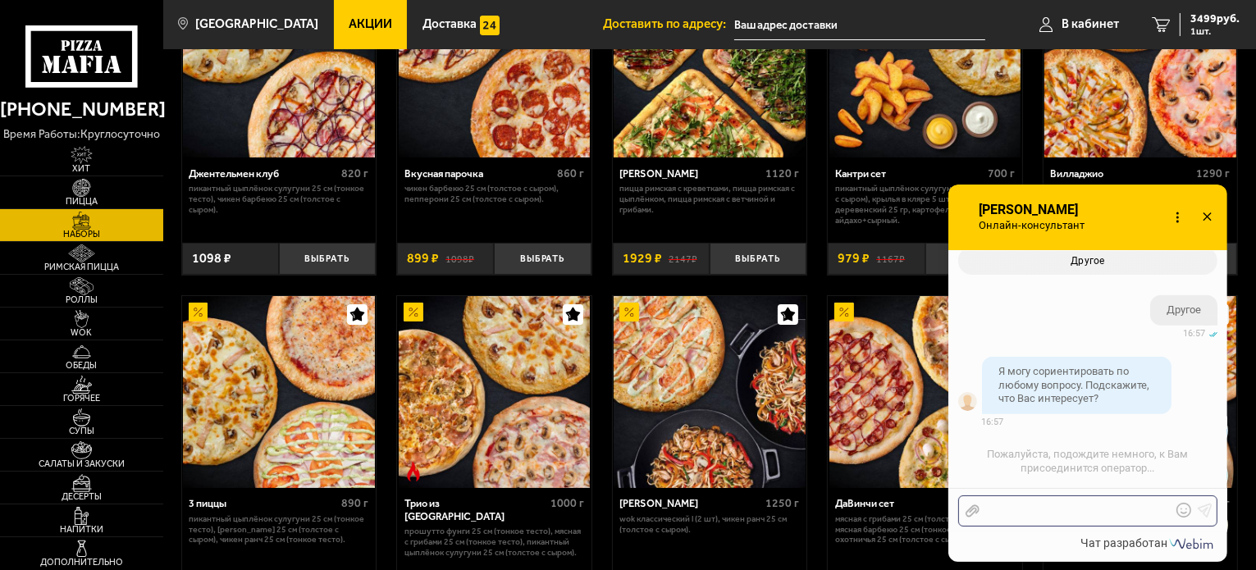
scroll to position [82, 0]
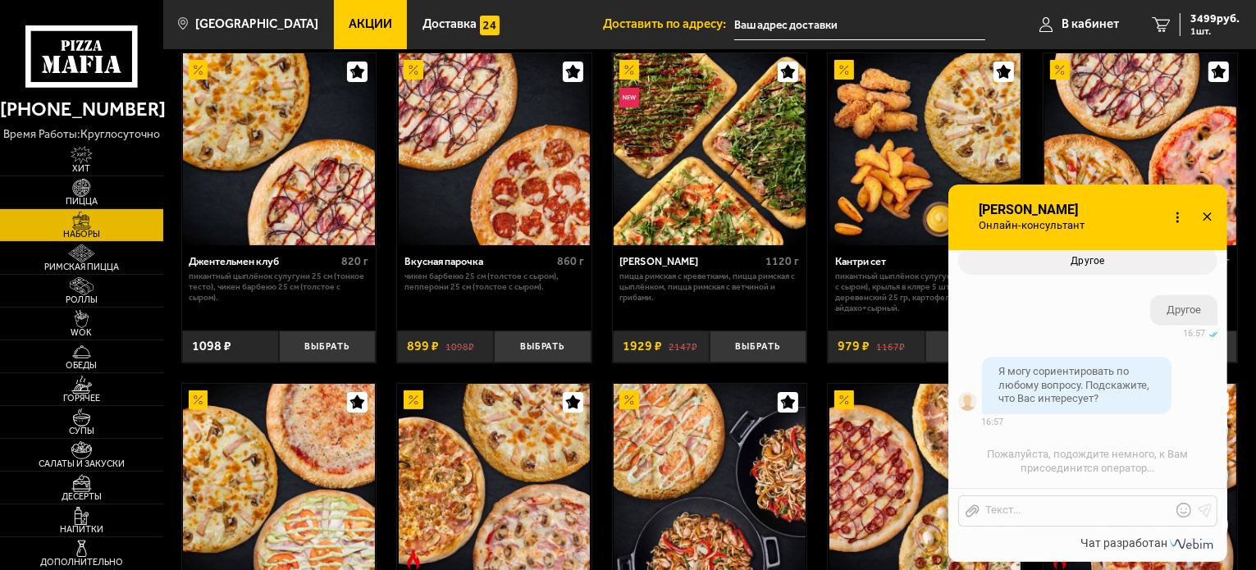
click at [775, 29] on input "text" at bounding box center [859, 25] width 251 height 30
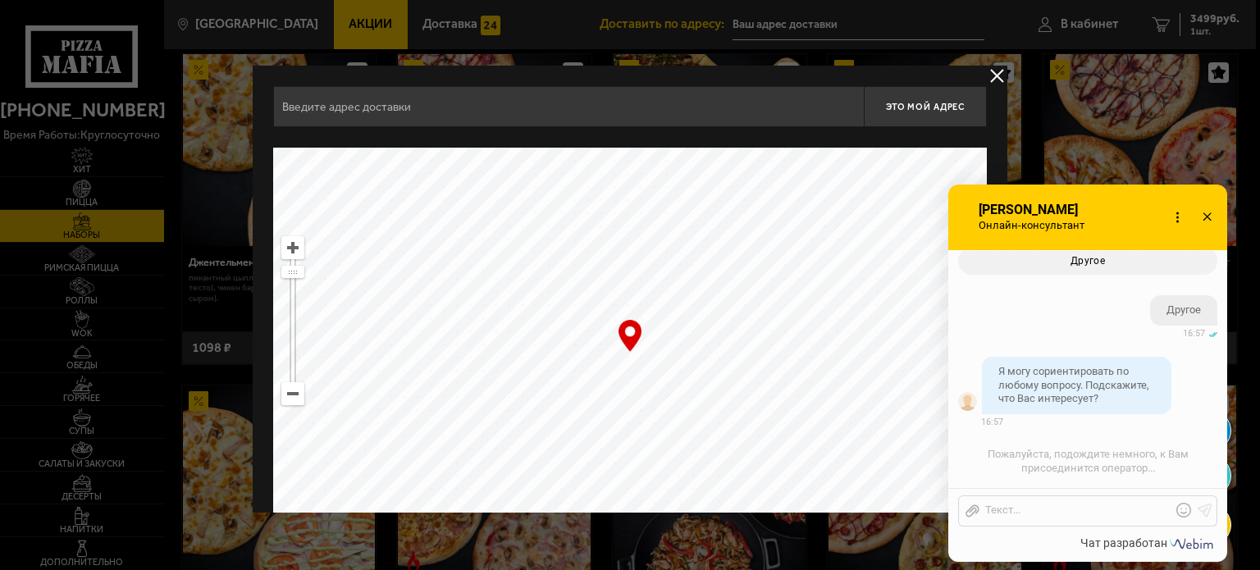
click at [506, 108] on input "text" at bounding box center [568, 106] width 591 height 41
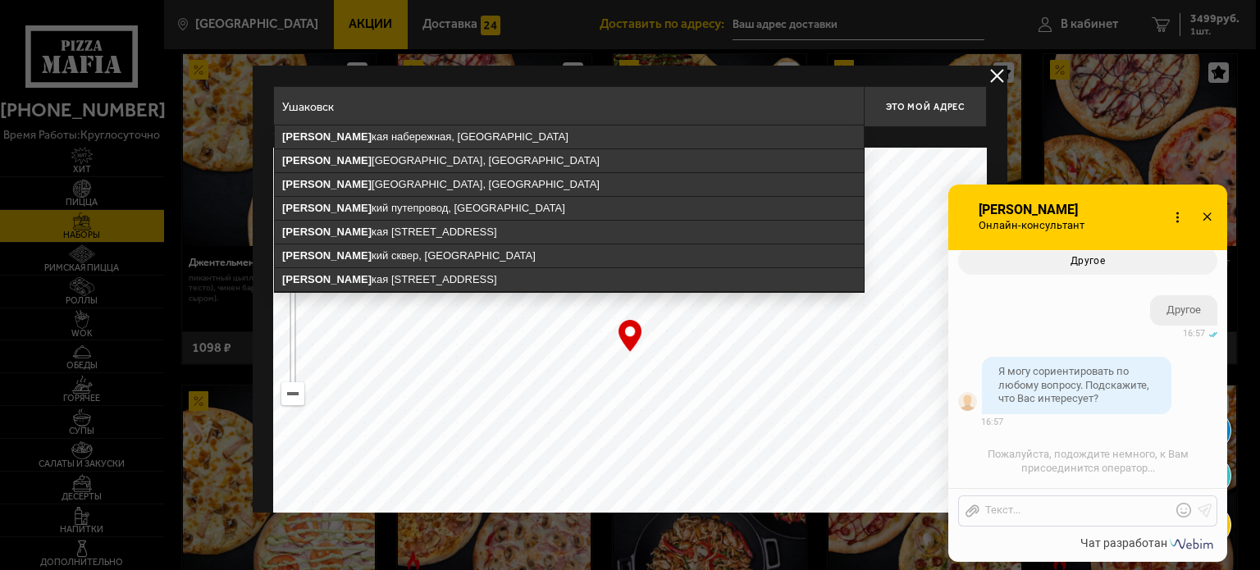
type input "[PERSON_NAME]"
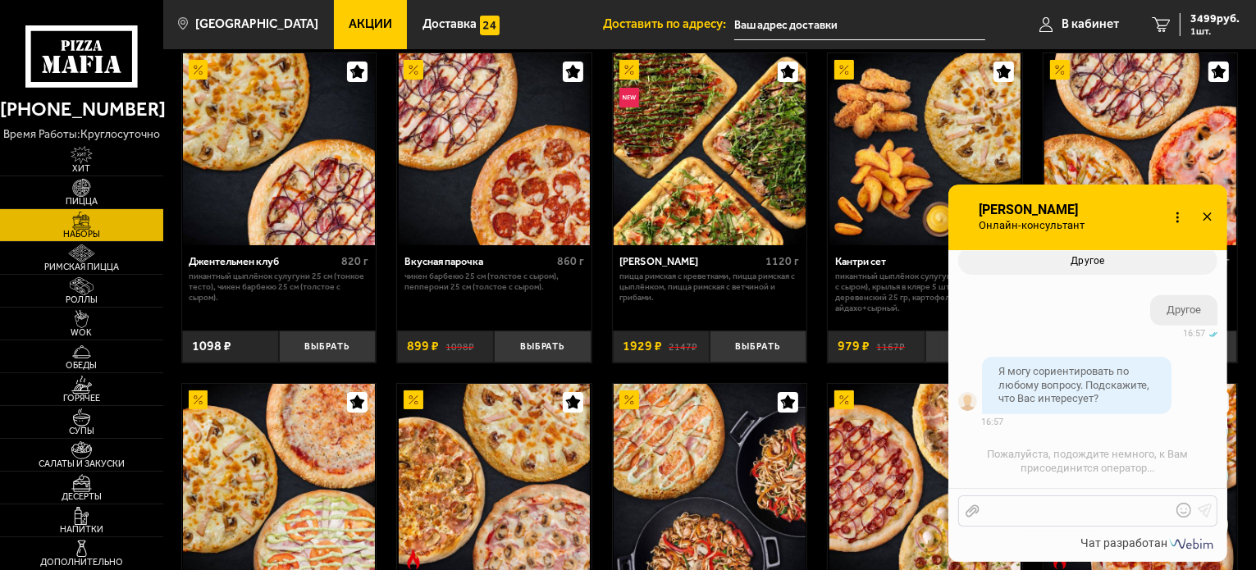
click at [1030, 514] on div at bounding box center [1076, 511] width 192 height 15
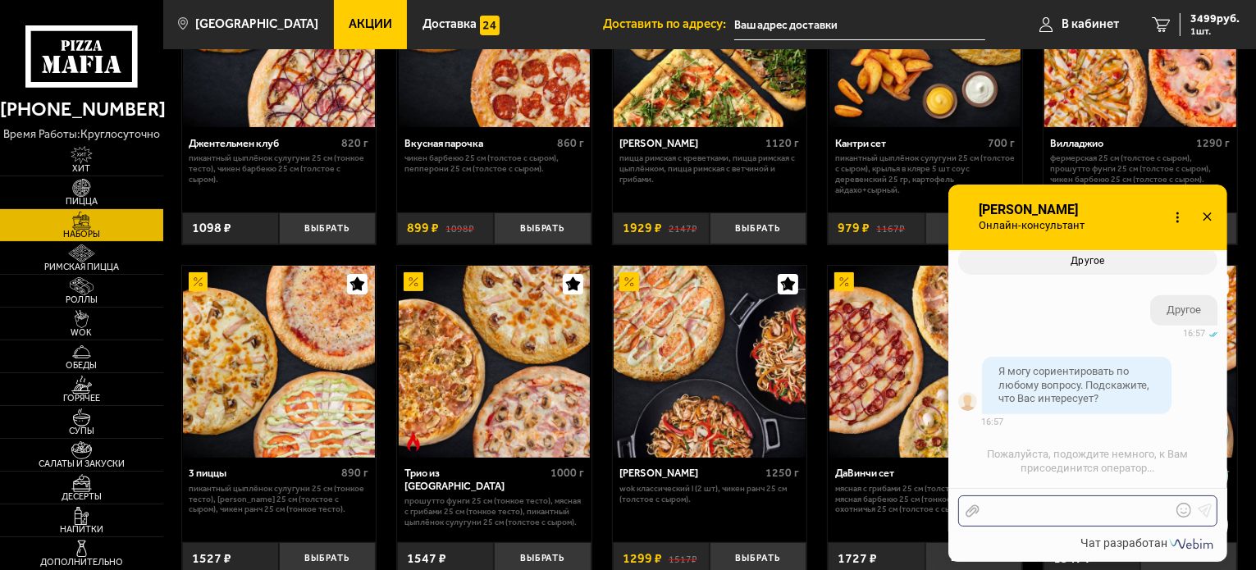
scroll to position [410, 0]
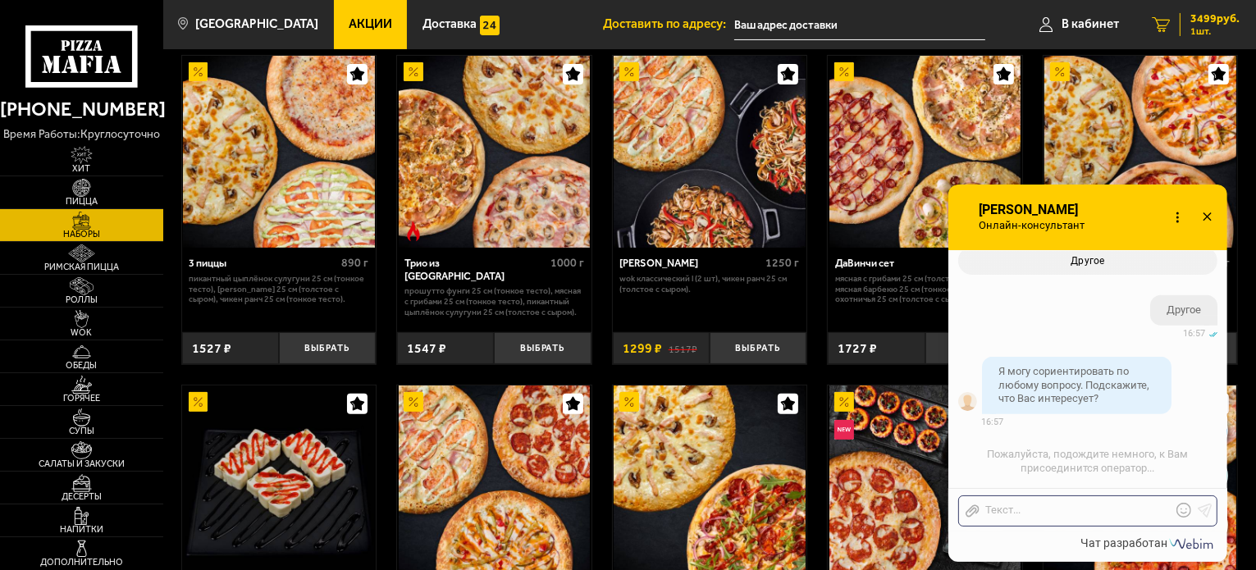
click at [1214, 14] on span "3499 руб." at bounding box center [1214, 18] width 49 height 11
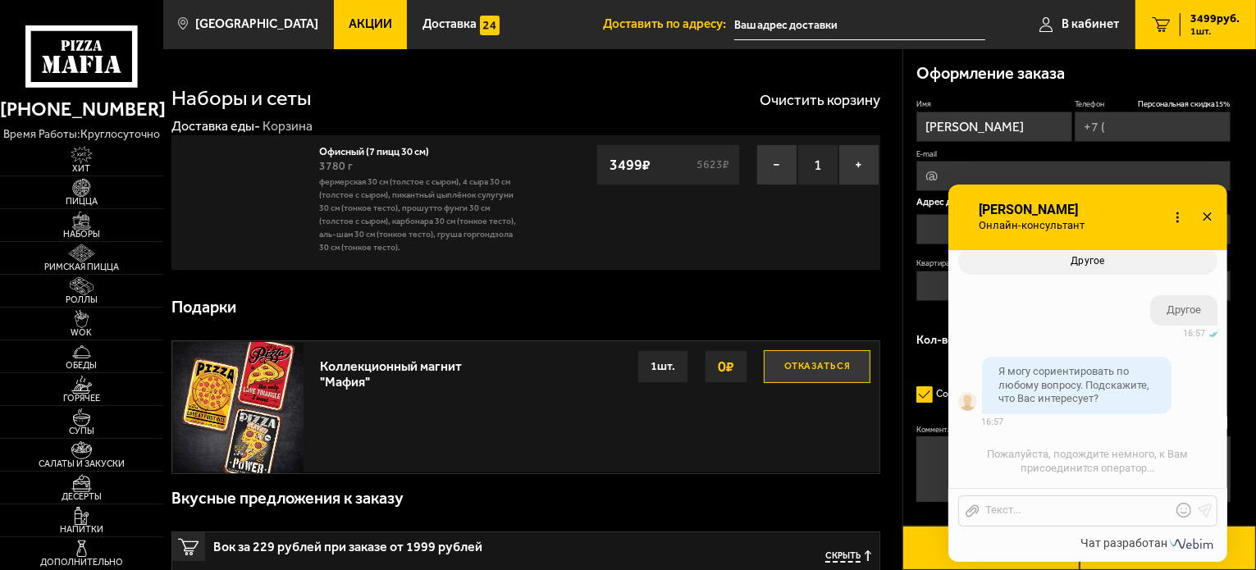
type input "[PHONE_NUMBER]"
type input "[STREET_ADDRESS]"
type input "28"
type input "1"
type input "8"
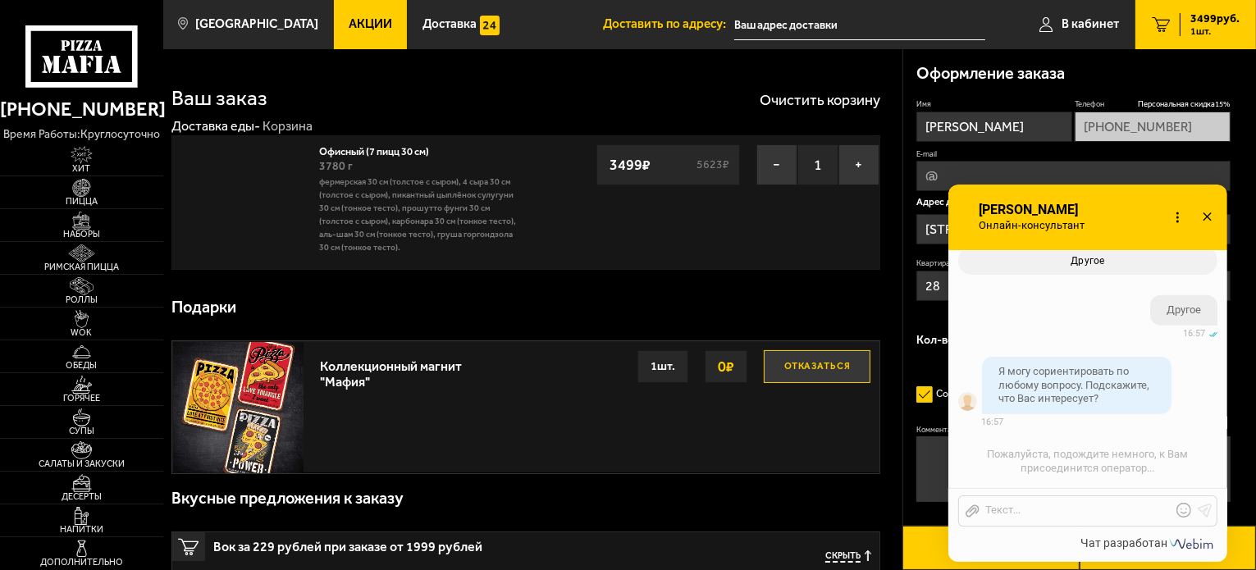
type input "[STREET_ADDRESS]"
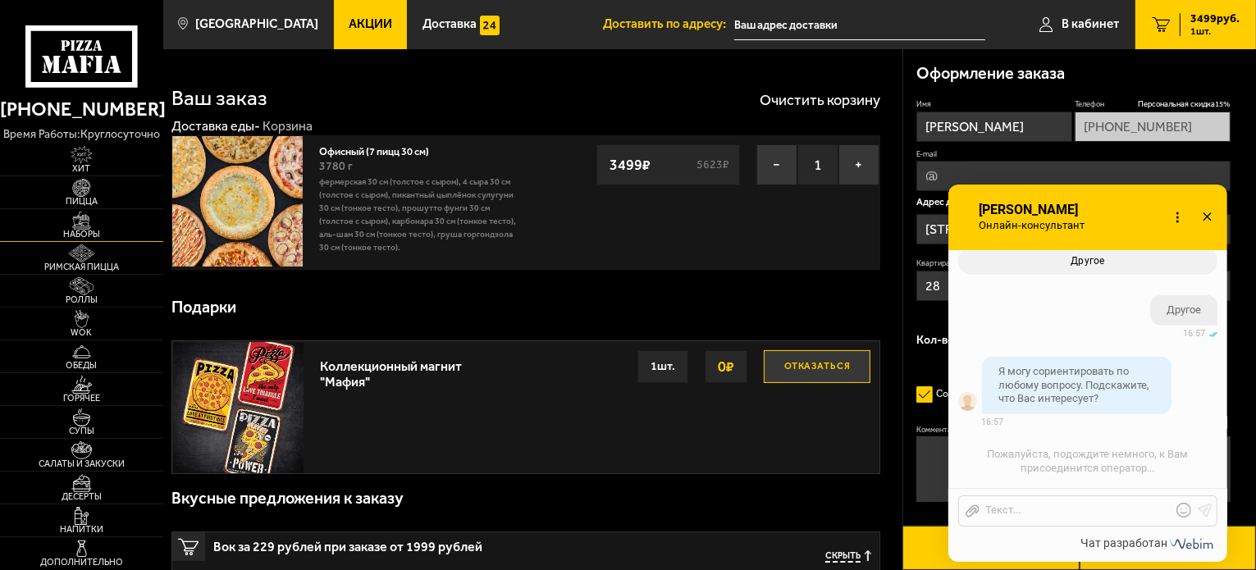
click at [79, 228] on img at bounding box center [82, 221] width 50 height 18
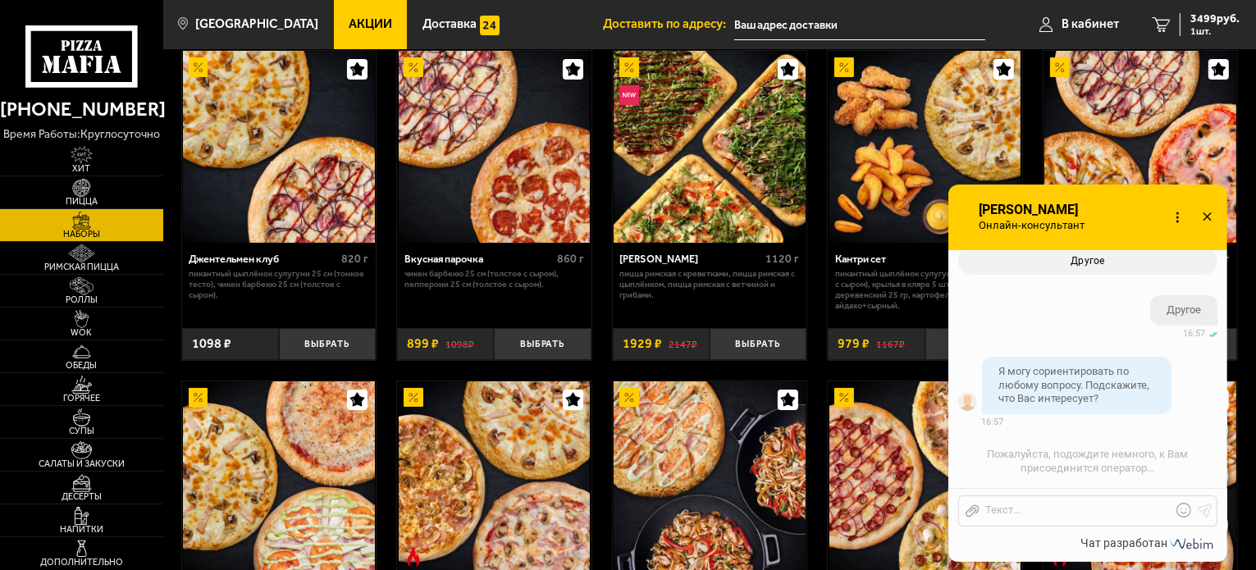
scroll to position [164, 0]
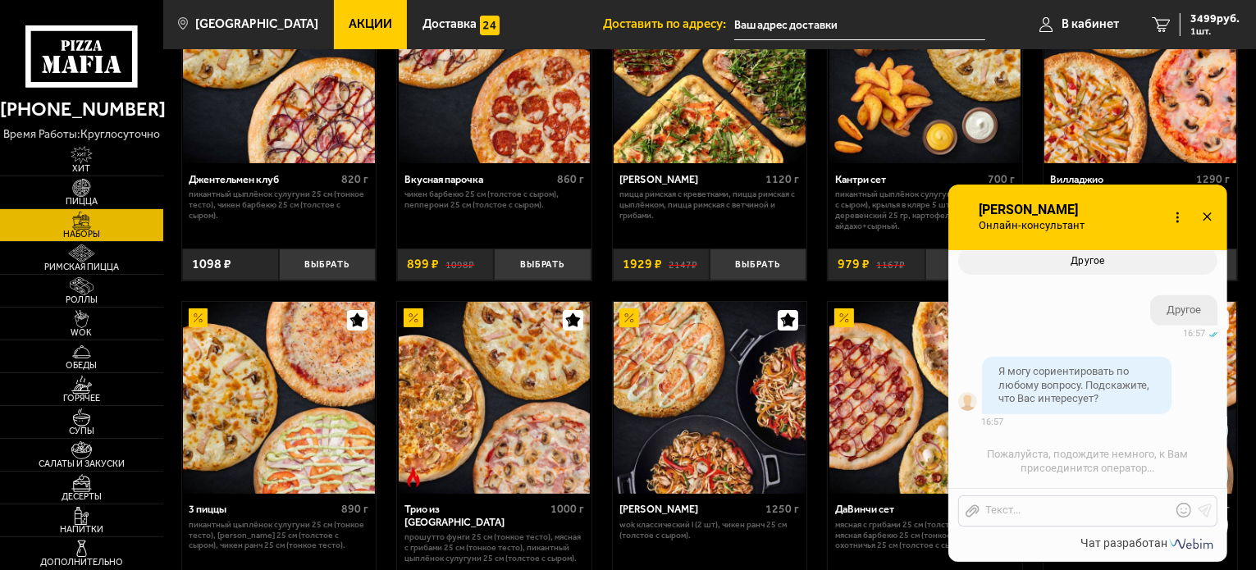
click at [1206, 212] on icon at bounding box center [1207, 218] width 24 height 24
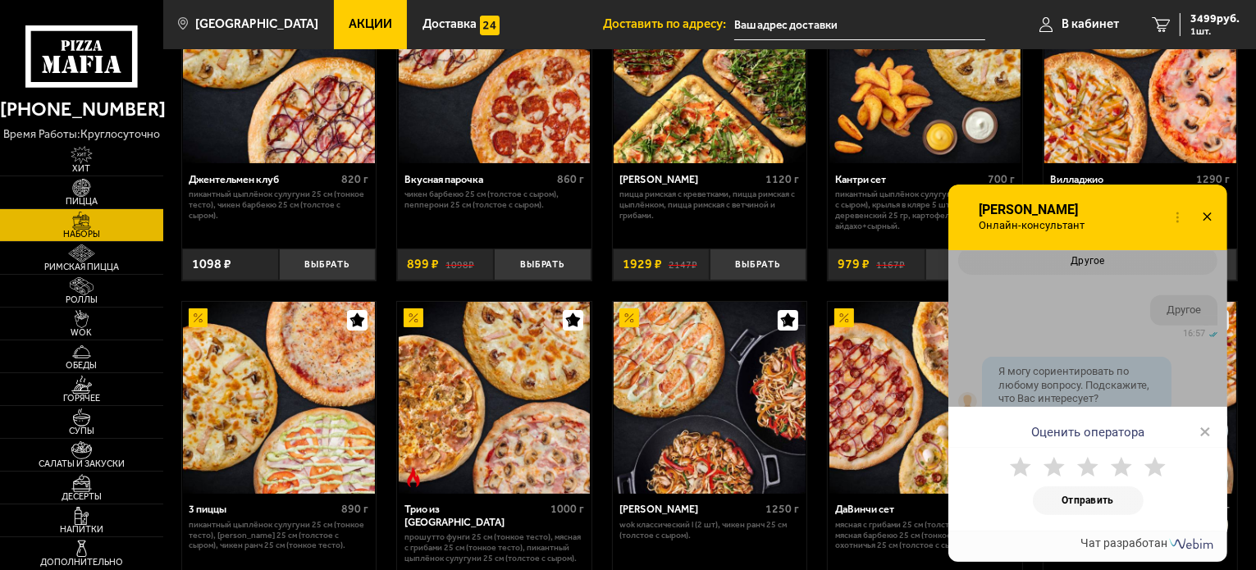
click at [1209, 217] on icon at bounding box center [1207, 218] width 24 height 24
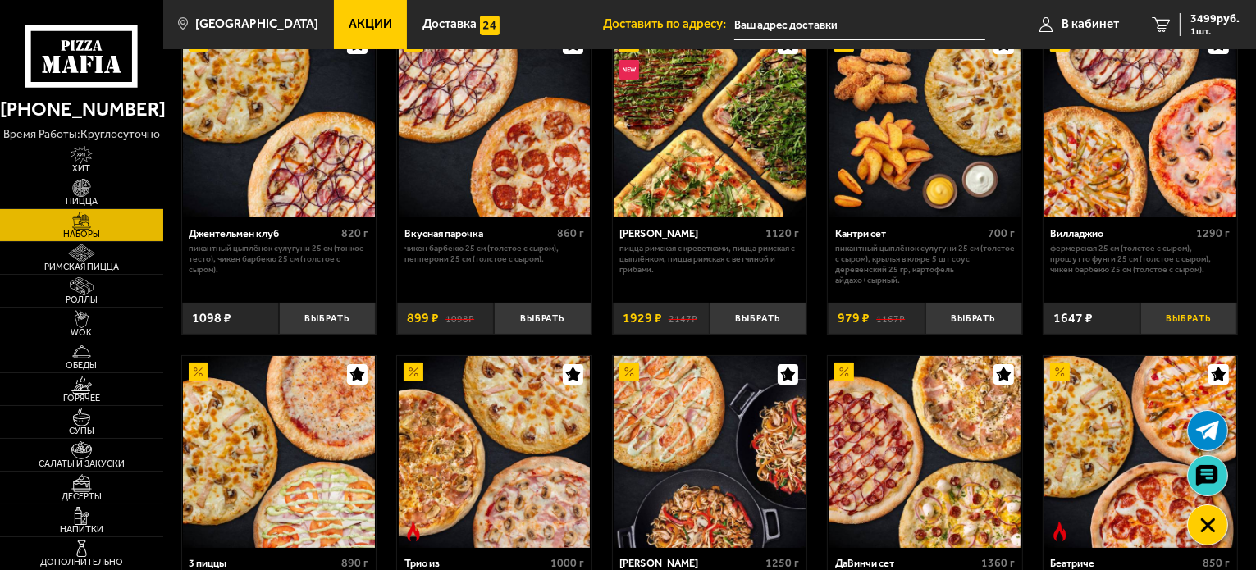
scroll to position [82, 0]
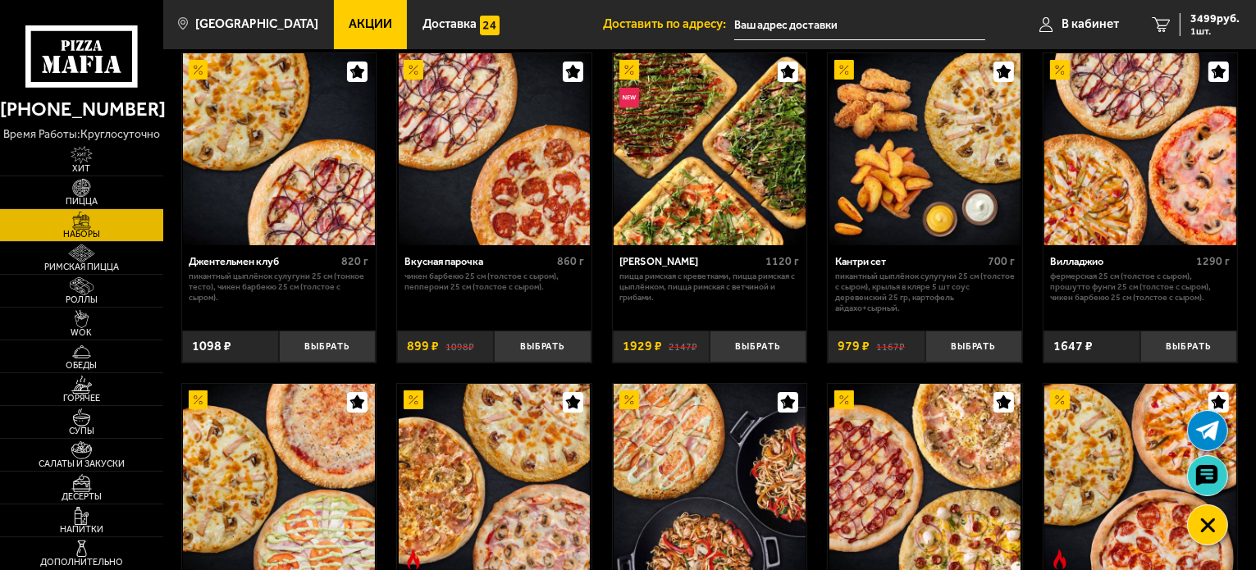
drag, startPoint x: 1204, startPoint y: 466, endPoint x: 1183, endPoint y: 481, distance: 25.9
click at [1204, 466] on use at bounding box center [1206, 475] width 21 height 21
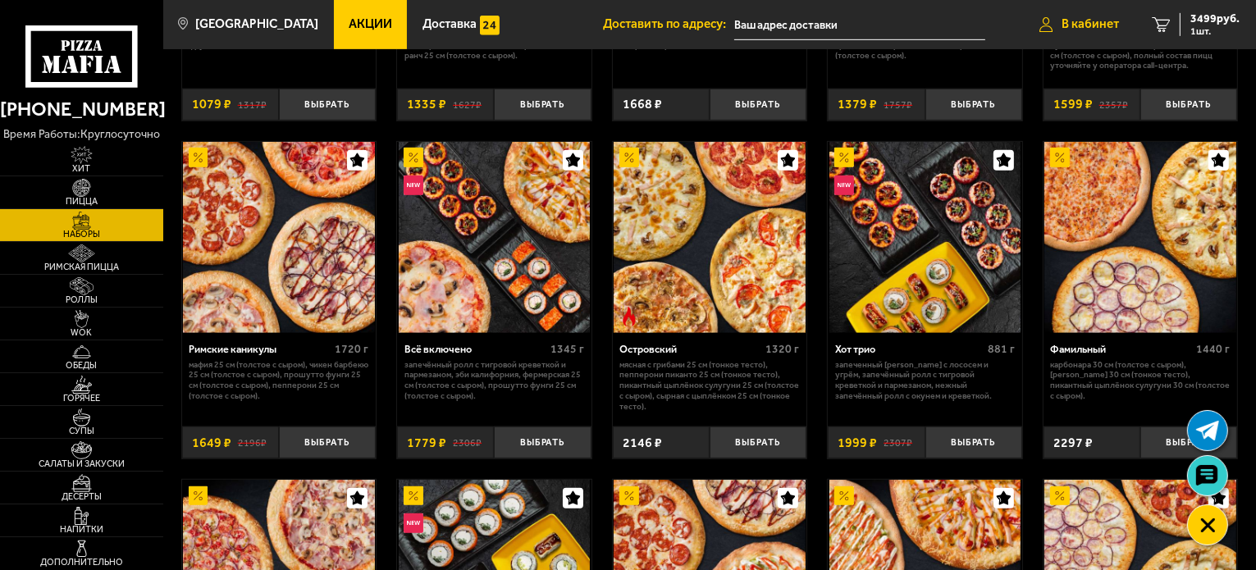
scroll to position [0, 0]
click at [1194, 474] on link at bounding box center [1206, 475] width 43 height 43
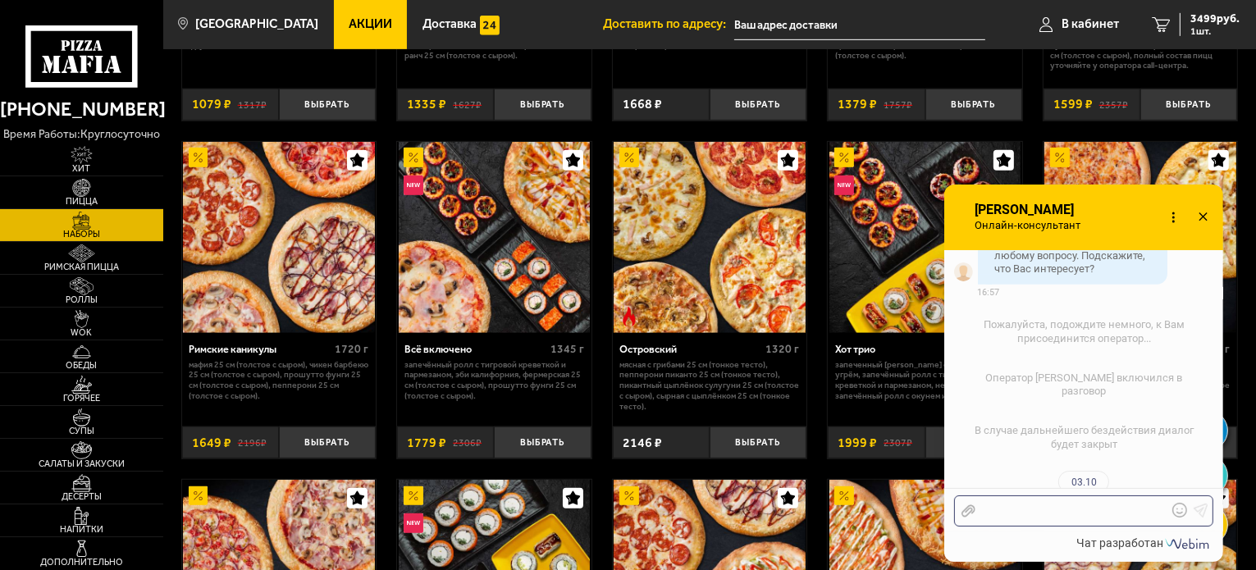
scroll to position [1424, 0]
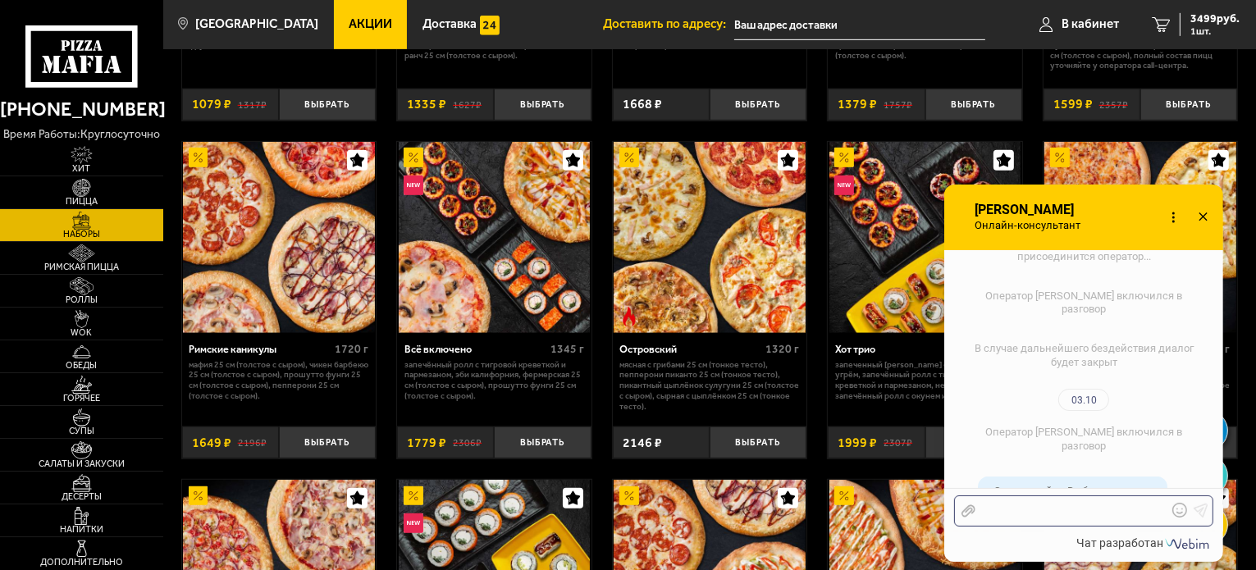
click at [1044, 518] on div at bounding box center [1071, 511] width 192 height 15
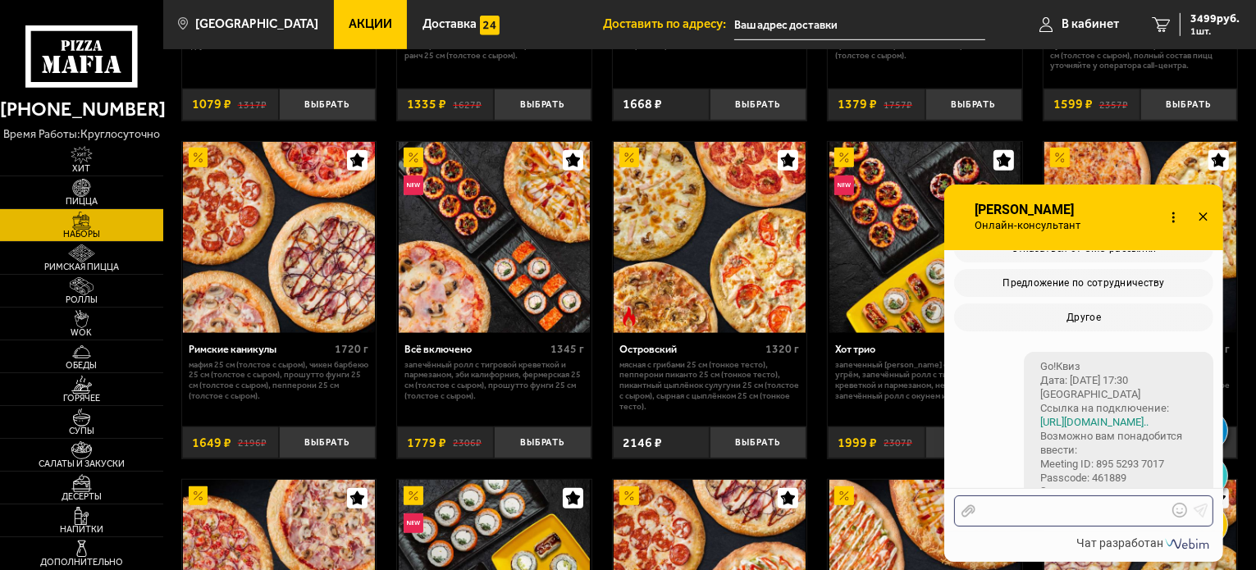
scroll to position [1868, 0]
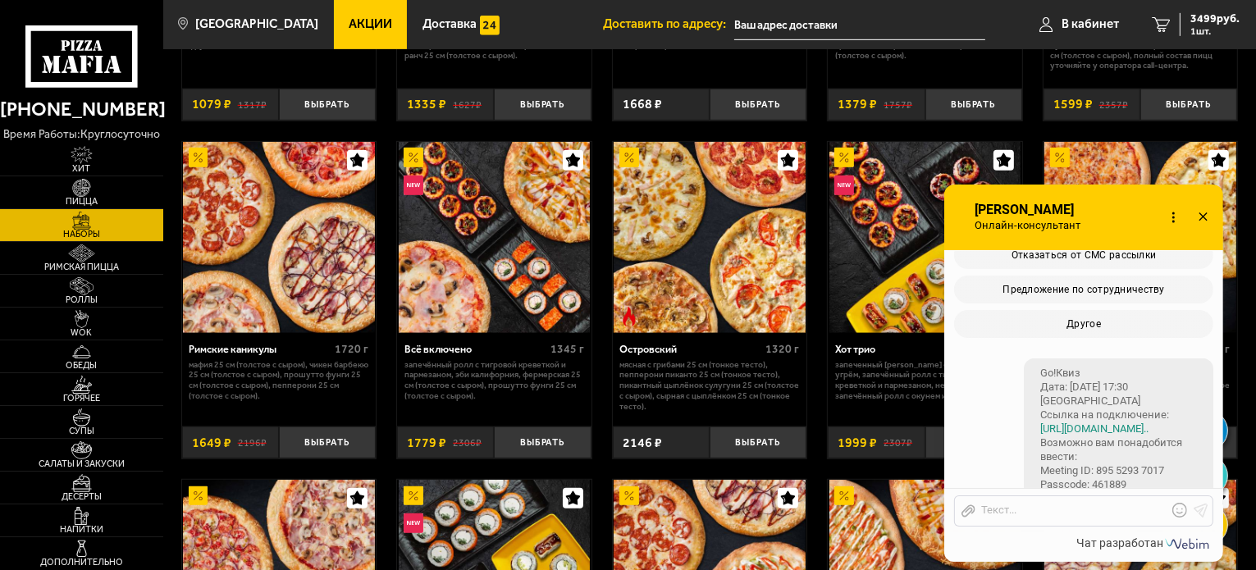
drag, startPoint x: 1090, startPoint y: 404, endPoint x: 1197, endPoint y: 409, distance: 106.8
click at [1197, 409] on div "Go!Квиз Дата: [DATE] 17:30 Москва Ссылка на подключение: [URL][DOMAIN_NAME].. В…" at bounding box center [1119, 443] width 190 height 169
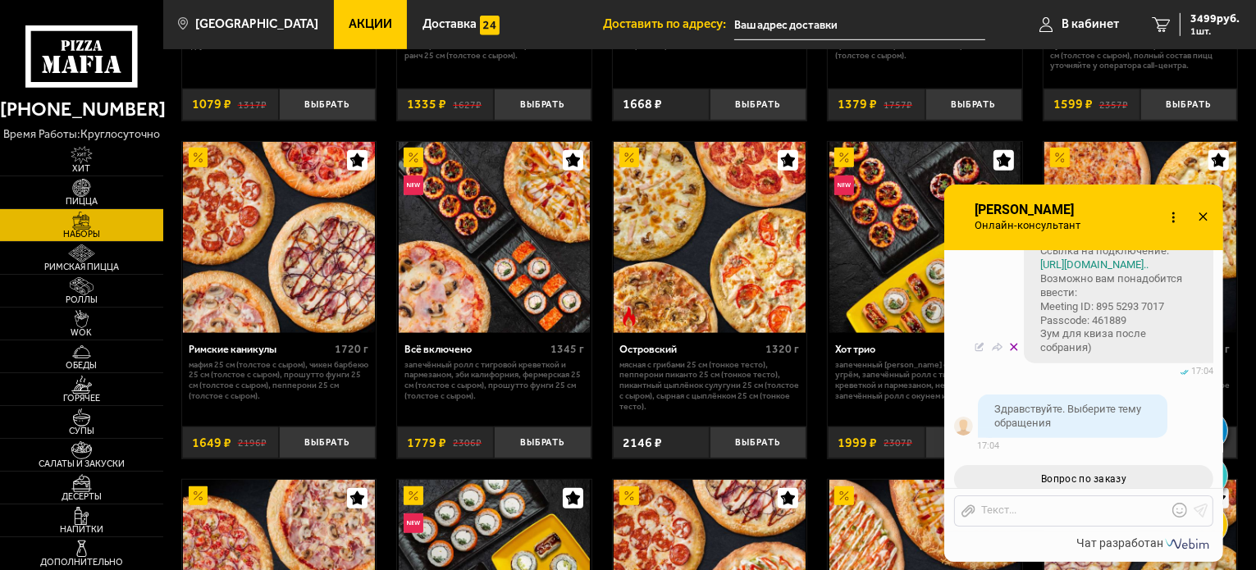
click at [1014, 353] on icon at bounding box center [1014, 346] width 8 height 11
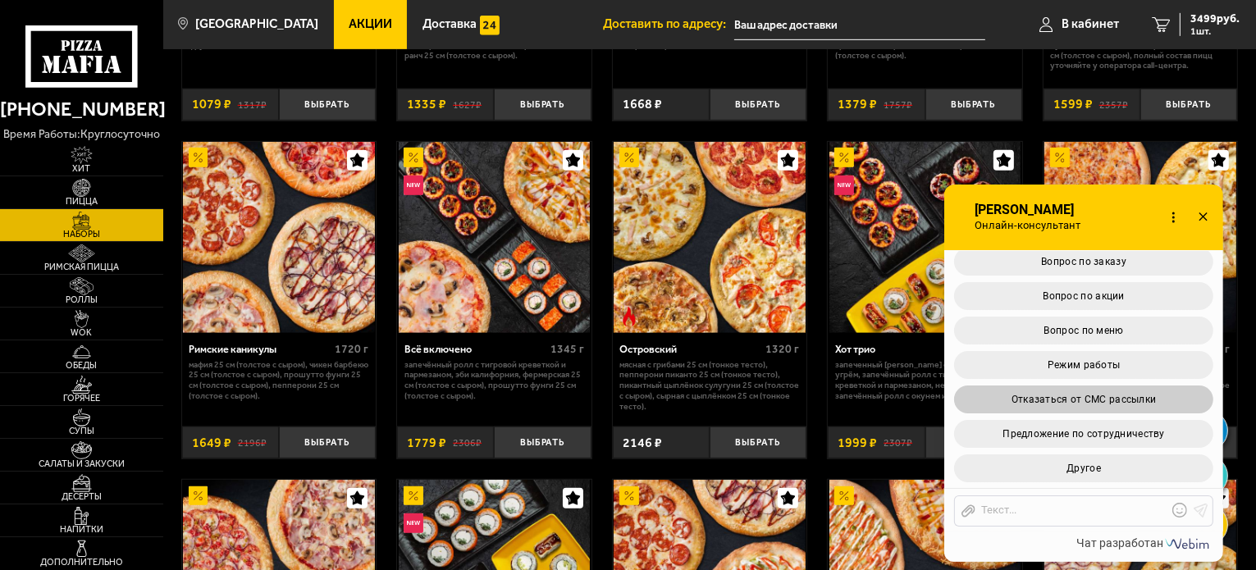
scroll to position [1992, 0]
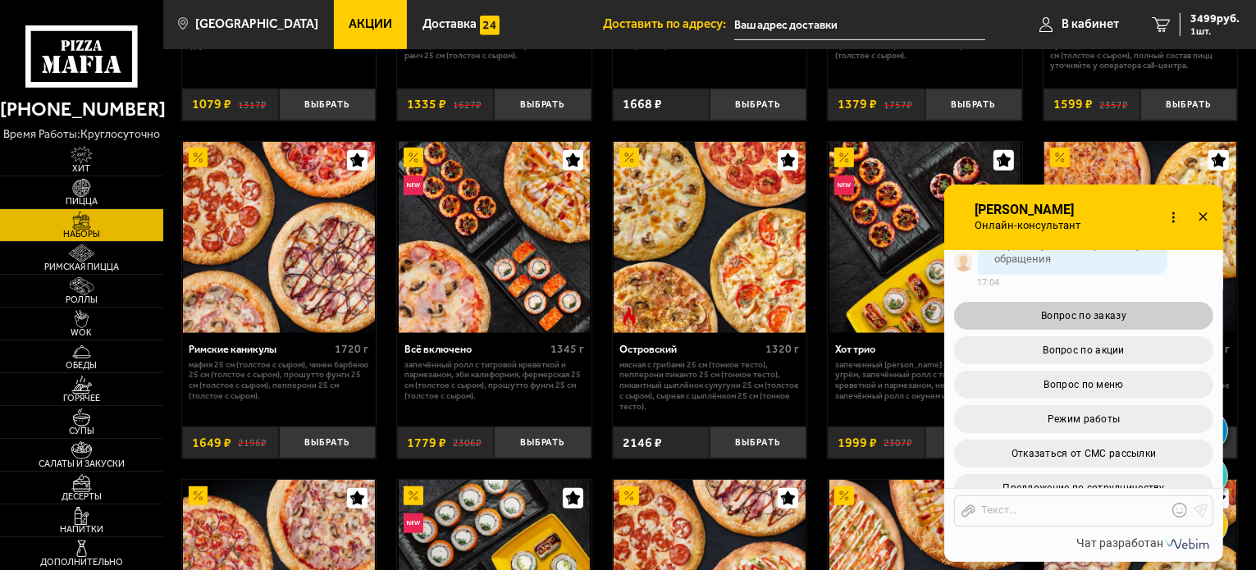
click at [1088, 322] on span "Вопрос по заказу" at bounding box center [1083, 315] width 85 height 11
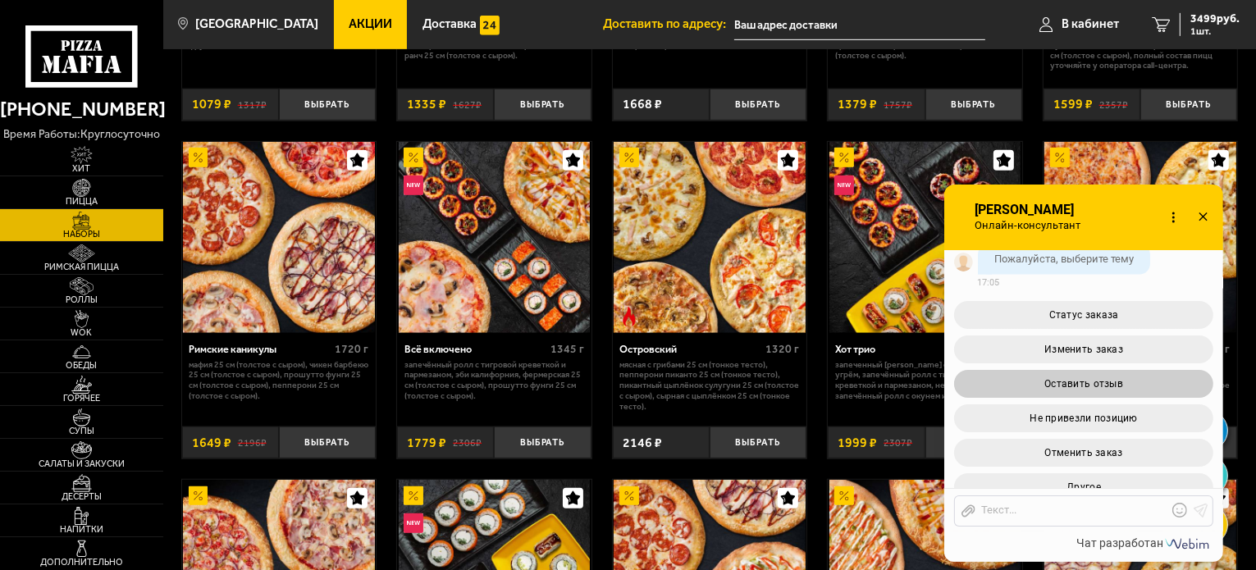
scroll to position [2448, 0]
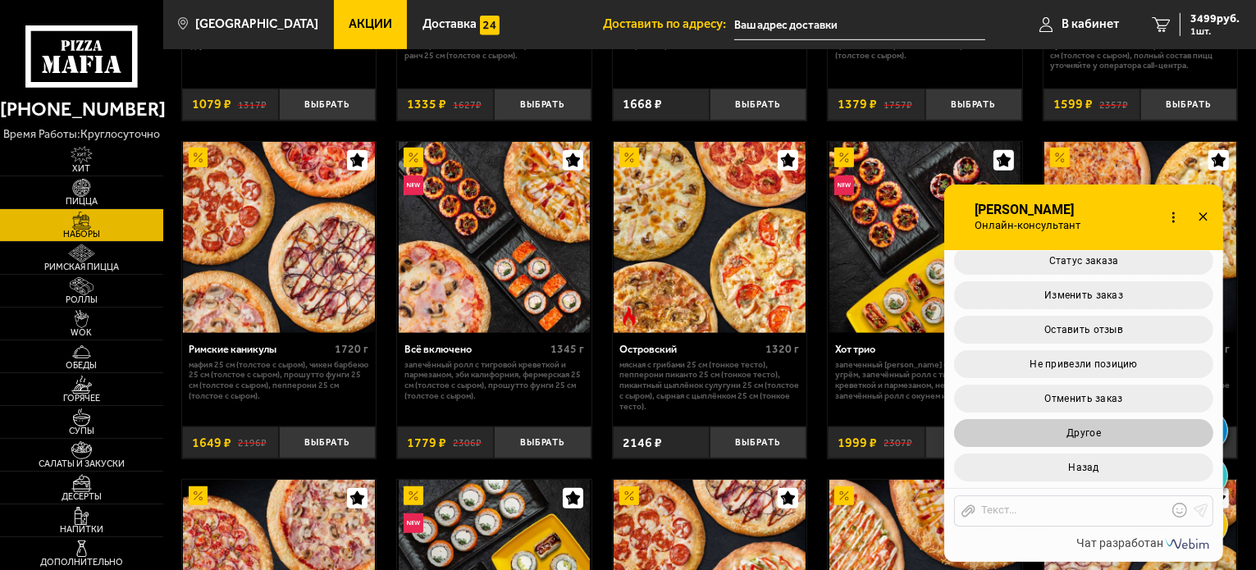
click at [1103, 436] on button "Другое" at bounding box center [1083, 433] width 259 height 28
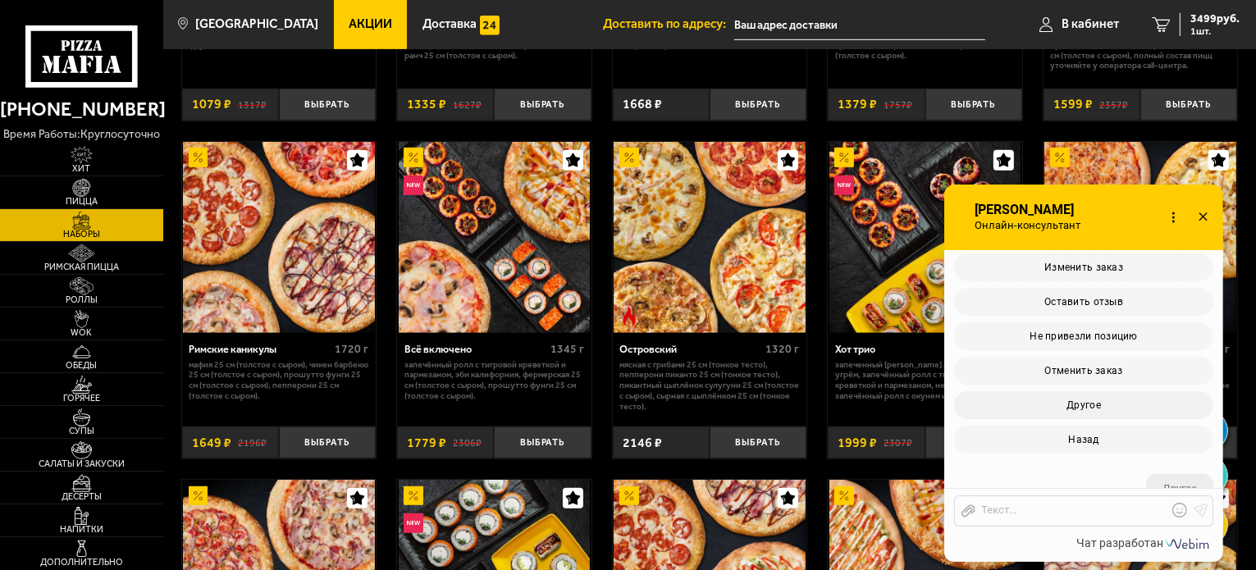
scroll to position [2513, 0]
click at [1045, 515] on div at bounding box center [1071, 511] width 192 height 15
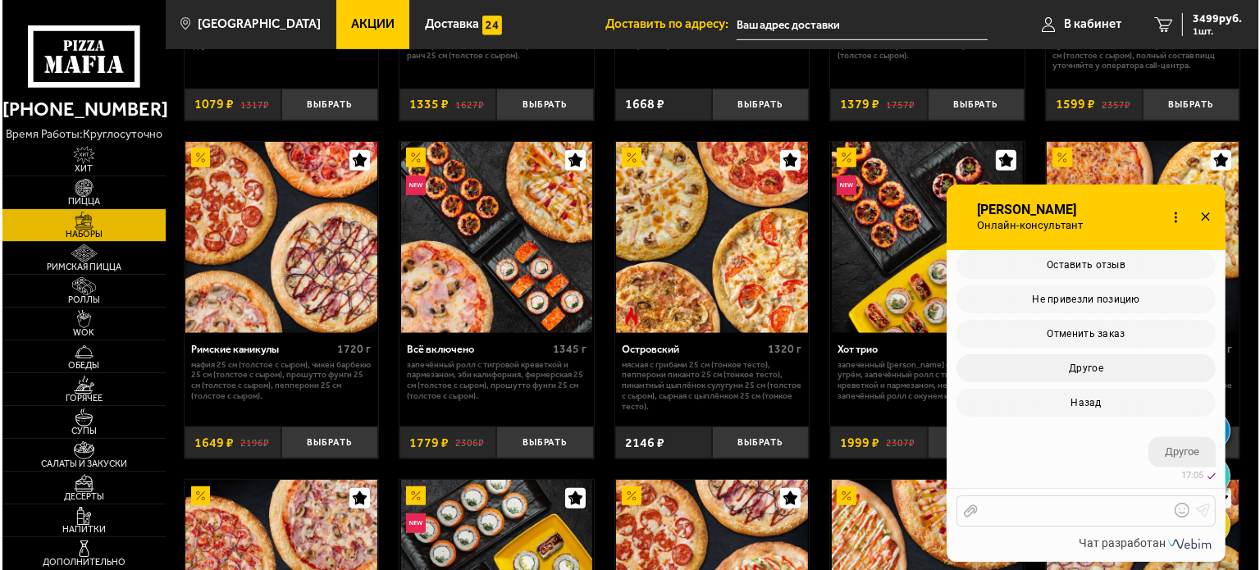
scroll to position [2669, 0]
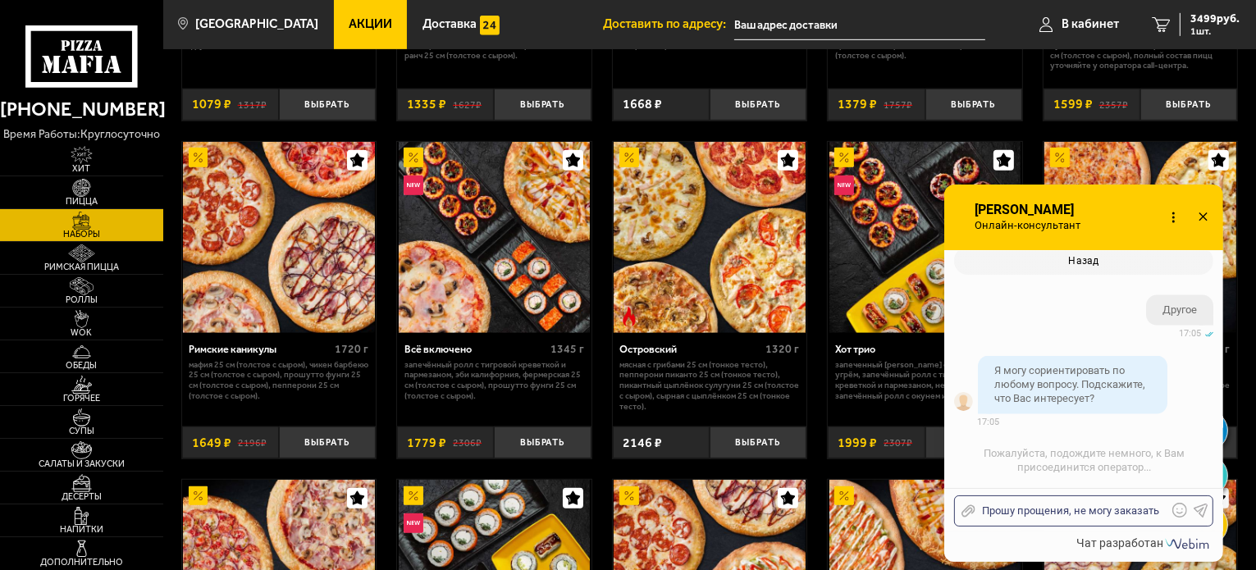
click at [784, 21] on input "text" at bounding box center [859, 25] width 251 height 30
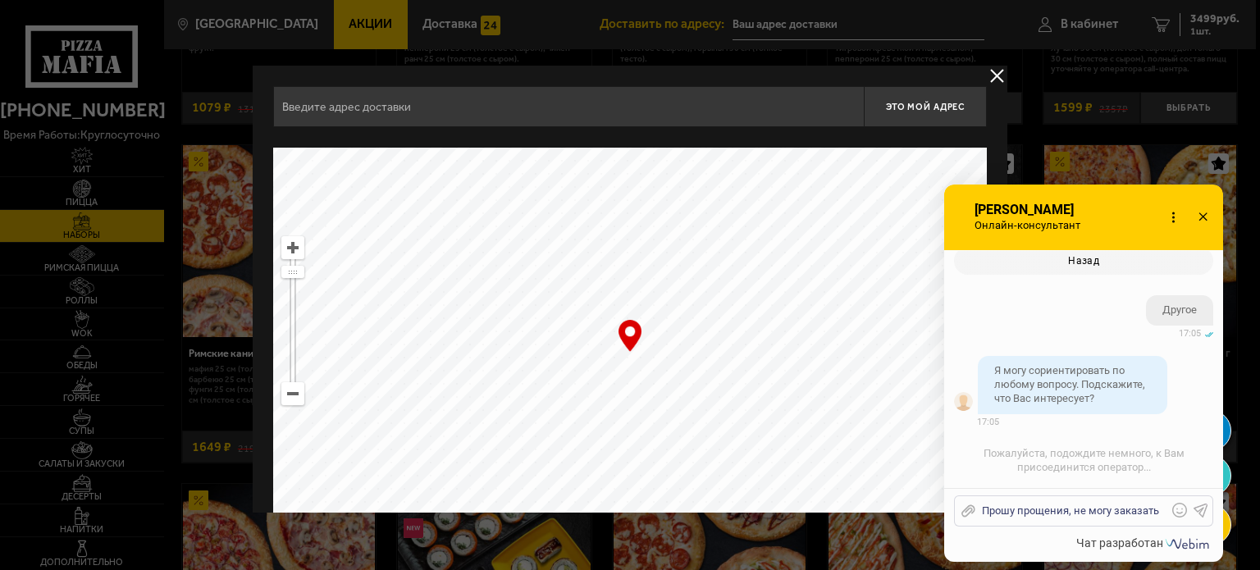
click at [443, 116] on input "text" at bounding box center [568, 106] width 591 height 41
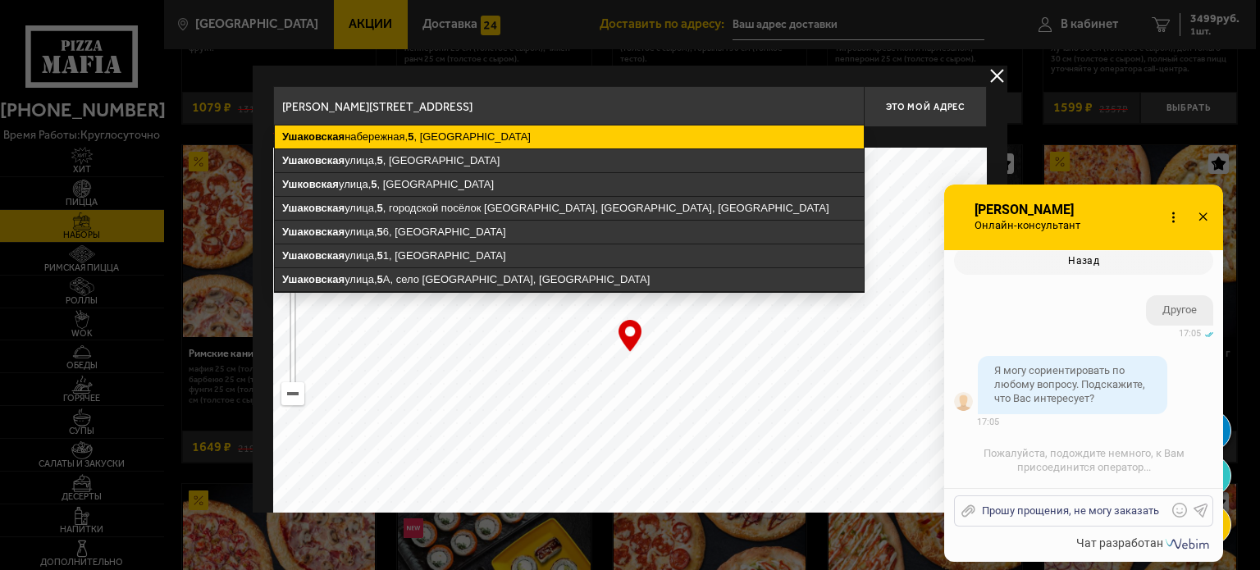
click at [366, 137] on ymaps "Ушаковская [STREET_ADDRESS]" at bounding box center [569, 137] width 589 height 23
type input "[STREET_ADDRESS]"
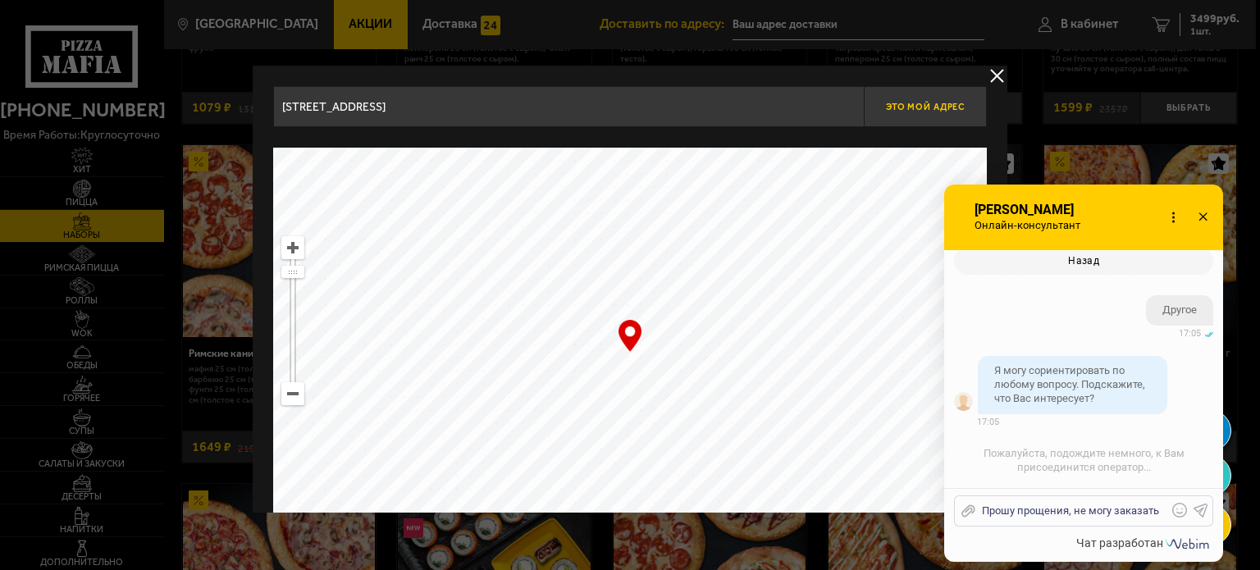
click at [898, 106] on span "Это мой адрес" at bounding box center [925, 107] width 79 height 11
click at [1126, 514] on div "Прошу прощения, не могу заказать" at bounding box center [1071, 511] width 192 height 15
click at [1090, 507] on div "Прошу прощения, не могу заказать" at bounding box center [1071, 511] width 192 height 15
click at [1027, 513] on div "Прошу прощения, не могу заказать" at bounding box center [1071, 511] width 192 height 15
click at [1155, 512] on div "Прошу прощения, не могу заказать" at bounding box center [1071, 511] width 192 height 15
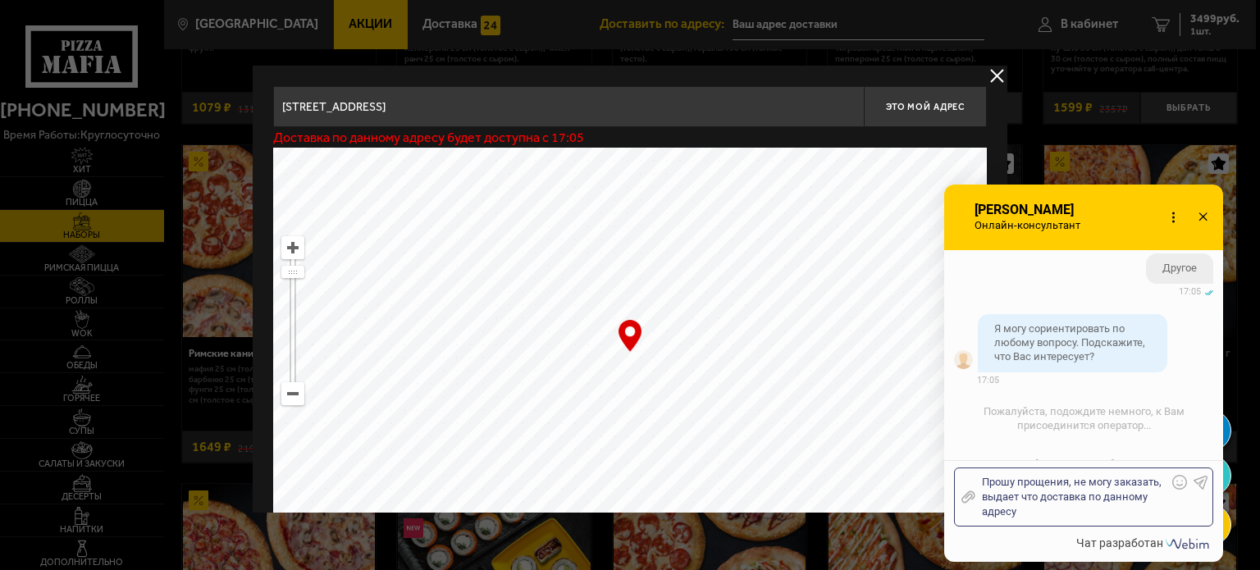
scroll to position [2734, 0]
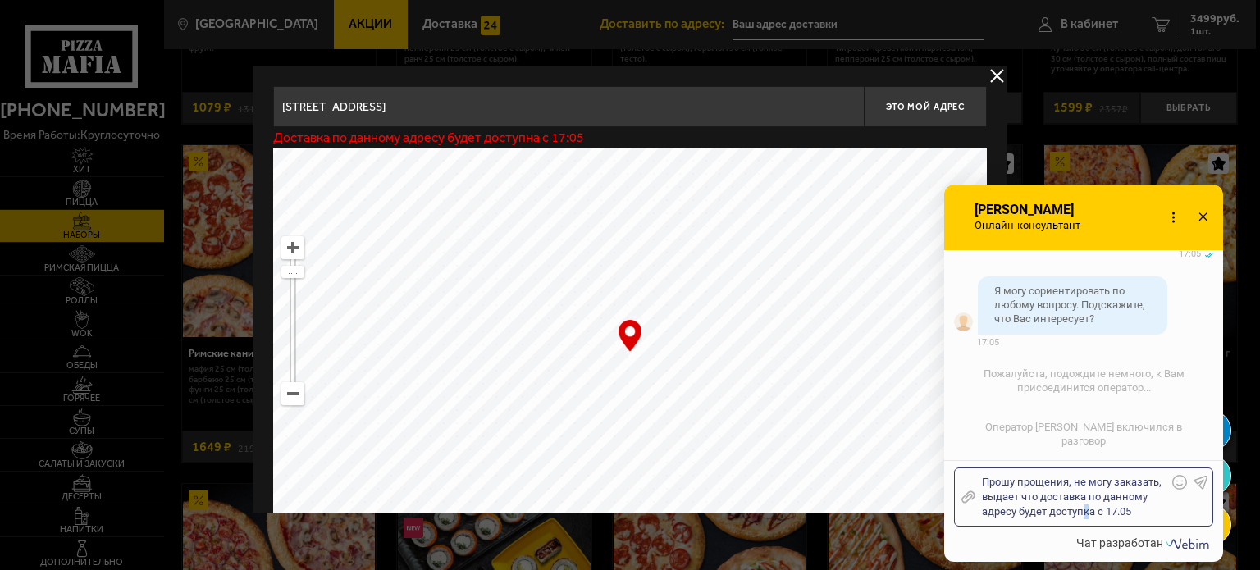
click at [1084, 514] on div "Прошу прощения, не могу заказать, выдает что доставка по данному адресу будет д…" at bounding box center [1071, 497] width 192 height 44
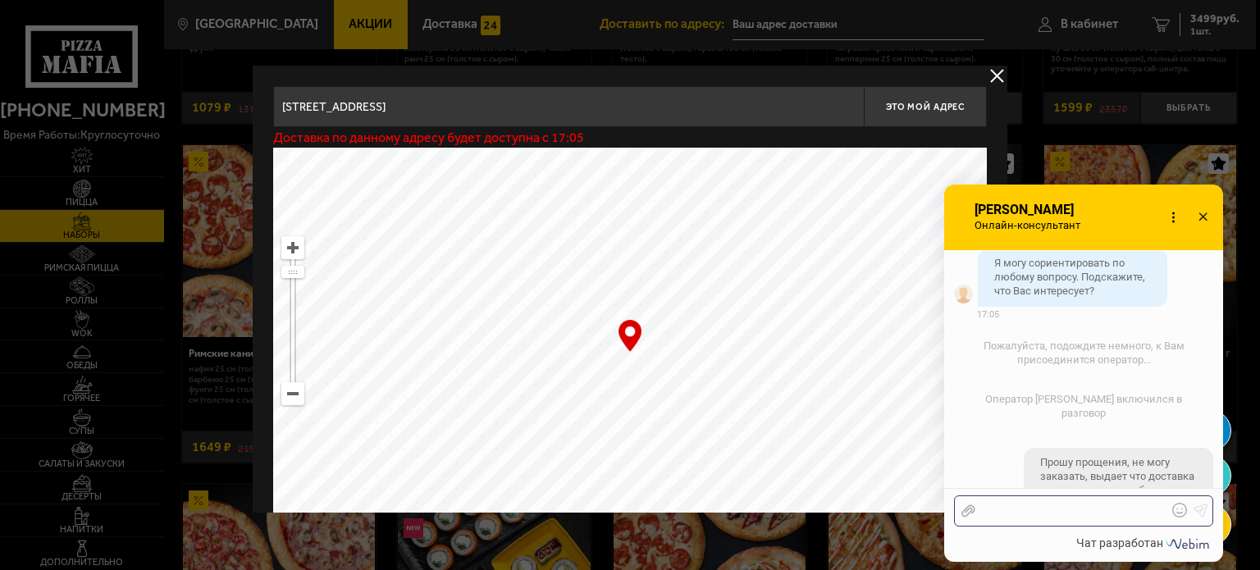
scroll to position [2816, 0]
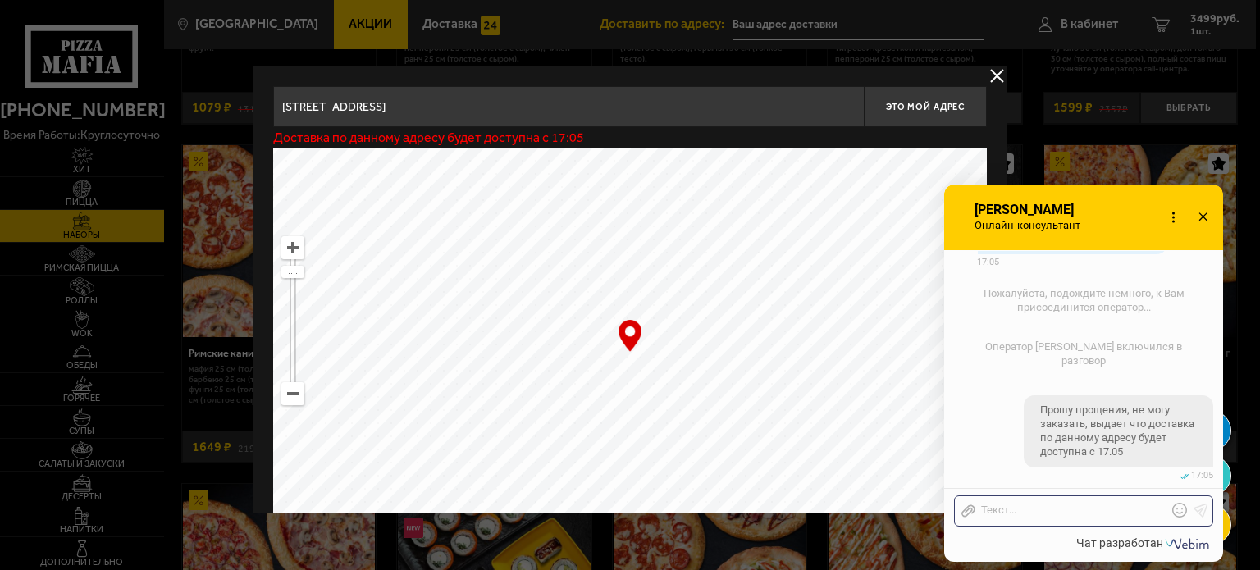
click at [971, 509] on use at bounding box center [969, 511] width 14 height 12
click at [0, 0] on input "Отправить файл" at bounding box center [0, 0] width 0 height 0
click at [1069, 505] on div at bounding box center [1071, 511] width 192 height 15
click at [1060, 514] on div at bounding box center [1071, 511] width 192 height 15
click at [1054, 504] on div at bounding box center [1071, 511] width 192 height 15
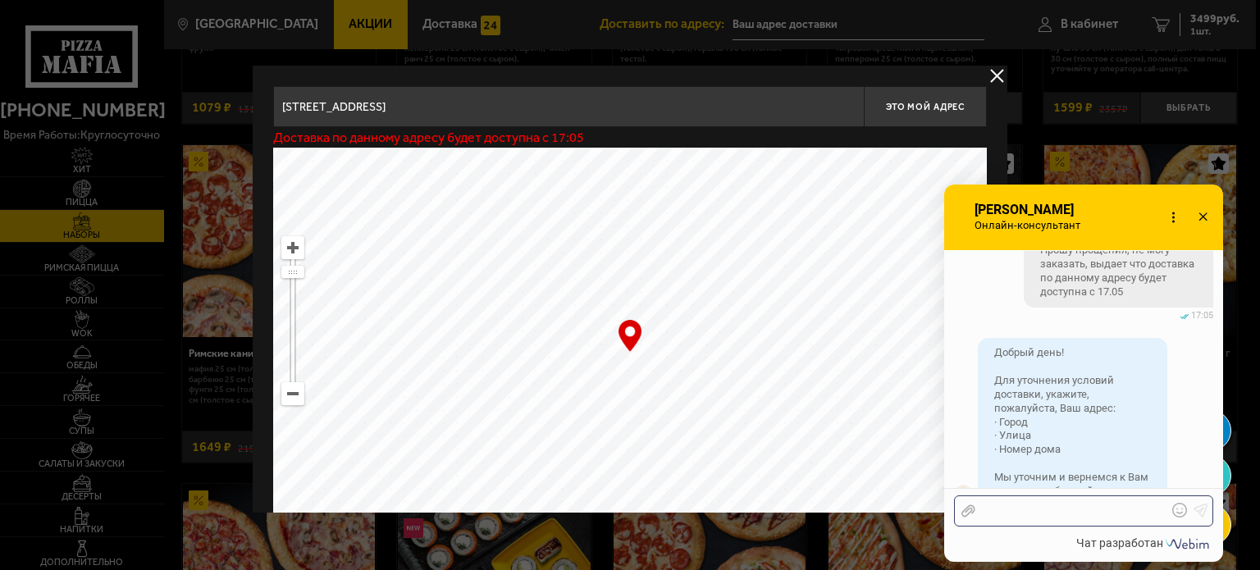
scroll to position [3095, 0]
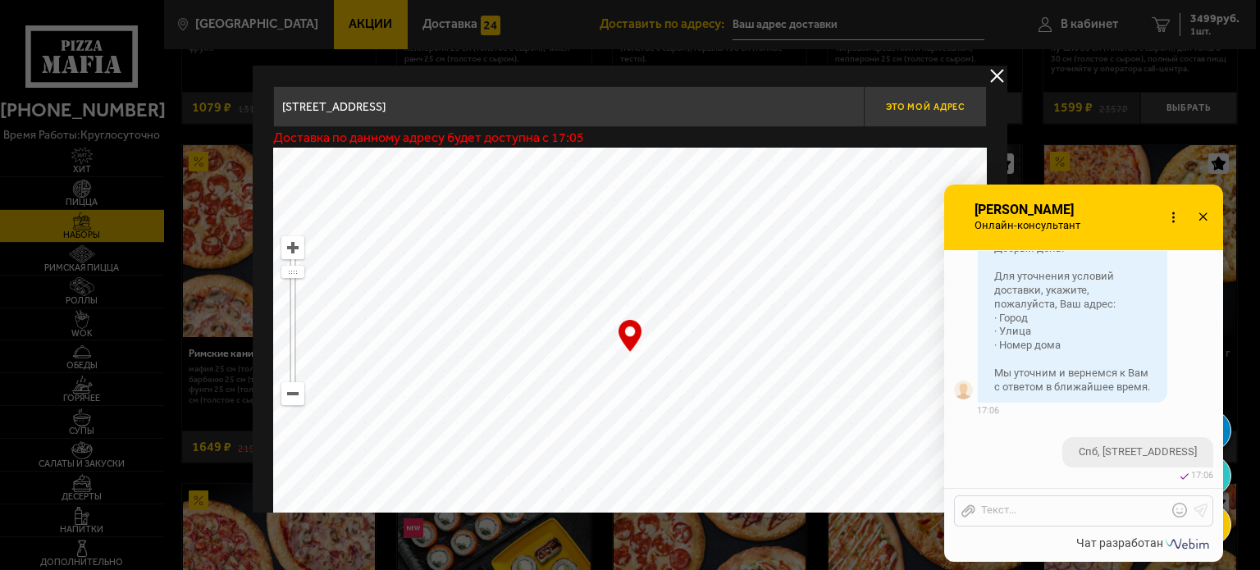
click at [934, 107] on span "Это мой адрес" at bounding box center [925, 107] width 79 height 11
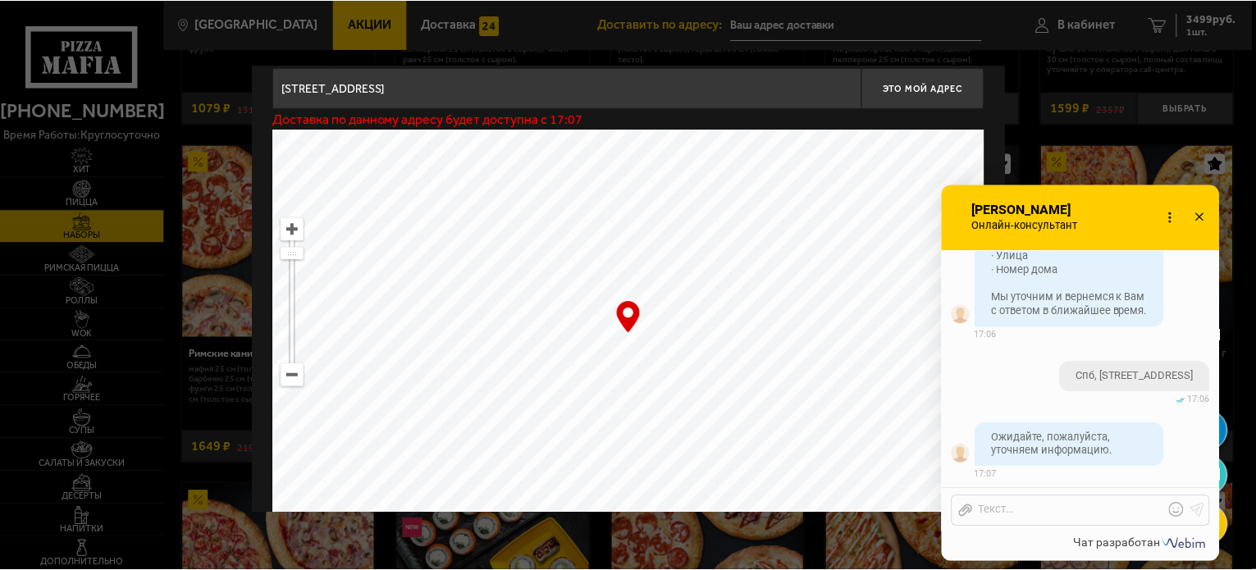
scroll to position [0, 0]
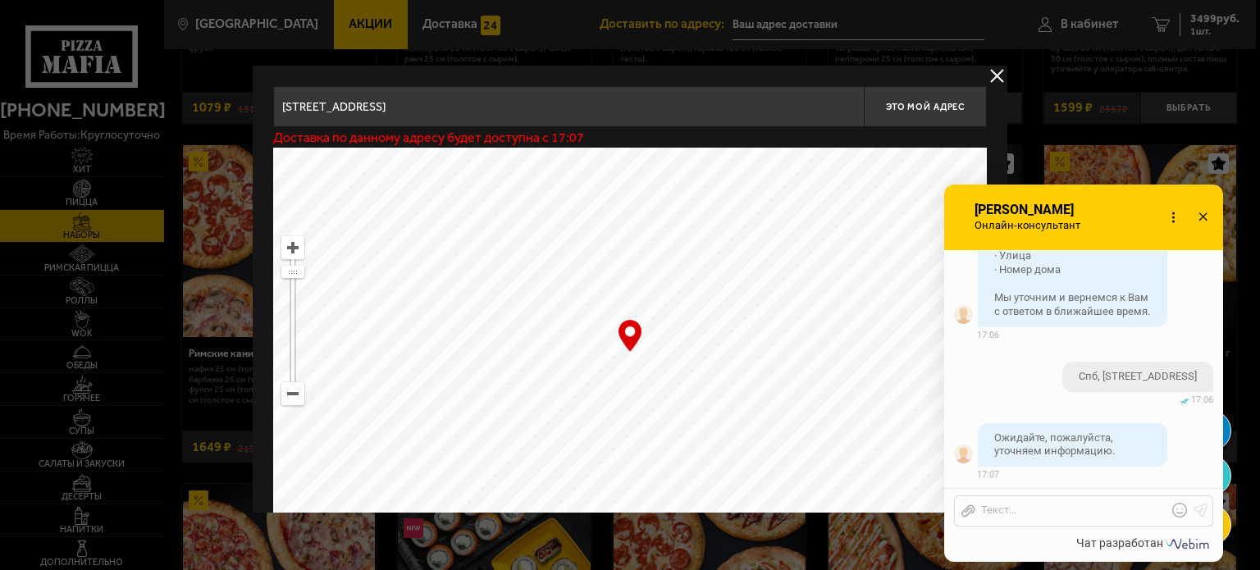
click at [994, 76] on button "delivery type" at bounding box center [997, 76] width 21 height 21
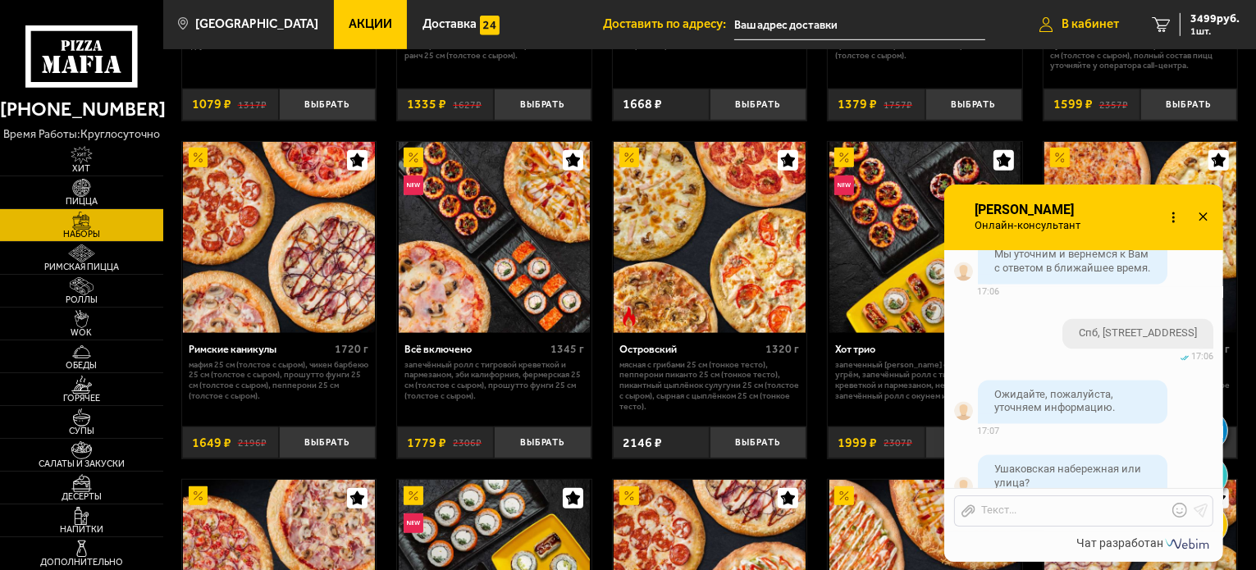
scroll to position [3244, 0]
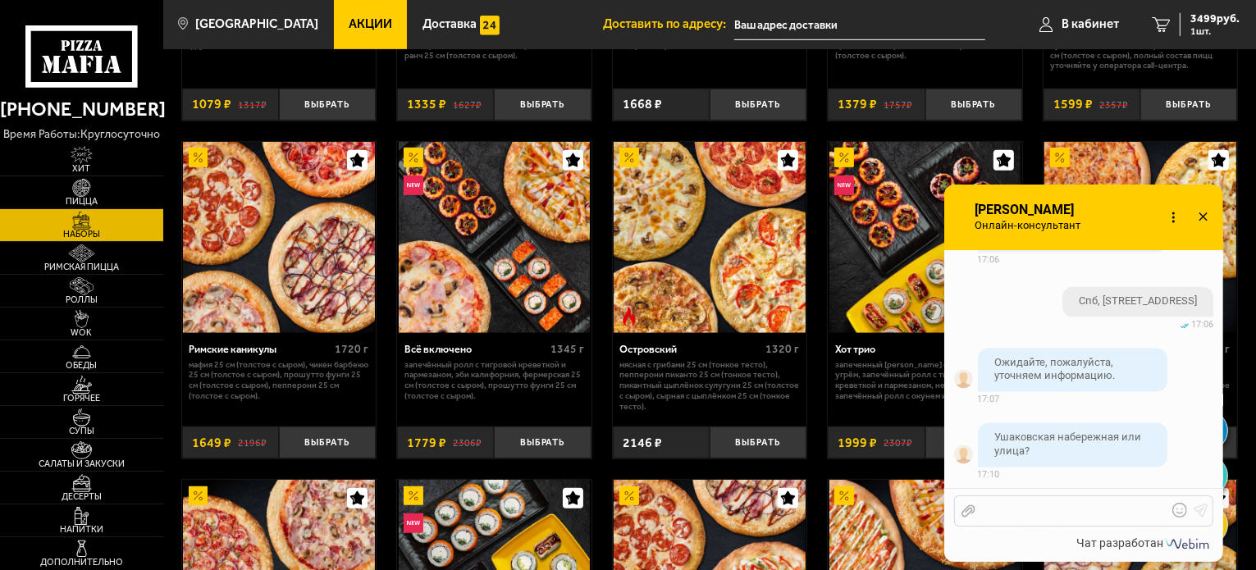
click at [1014, 504] on div at bounding box center [1071, 511] width 192 height 15
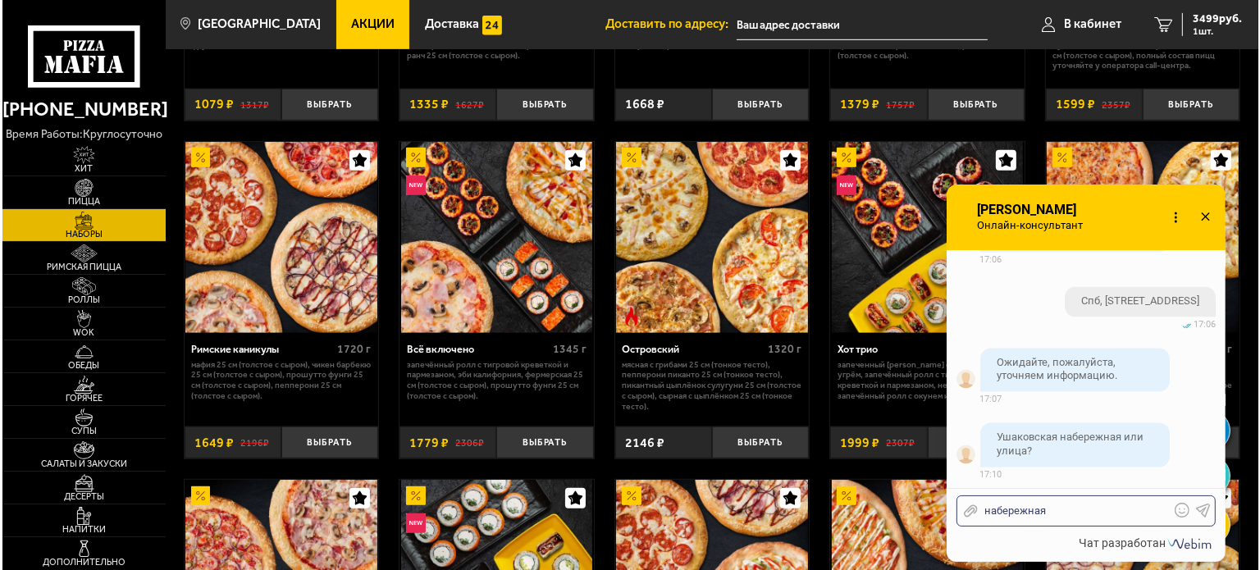
scroll to position [3310, 0]
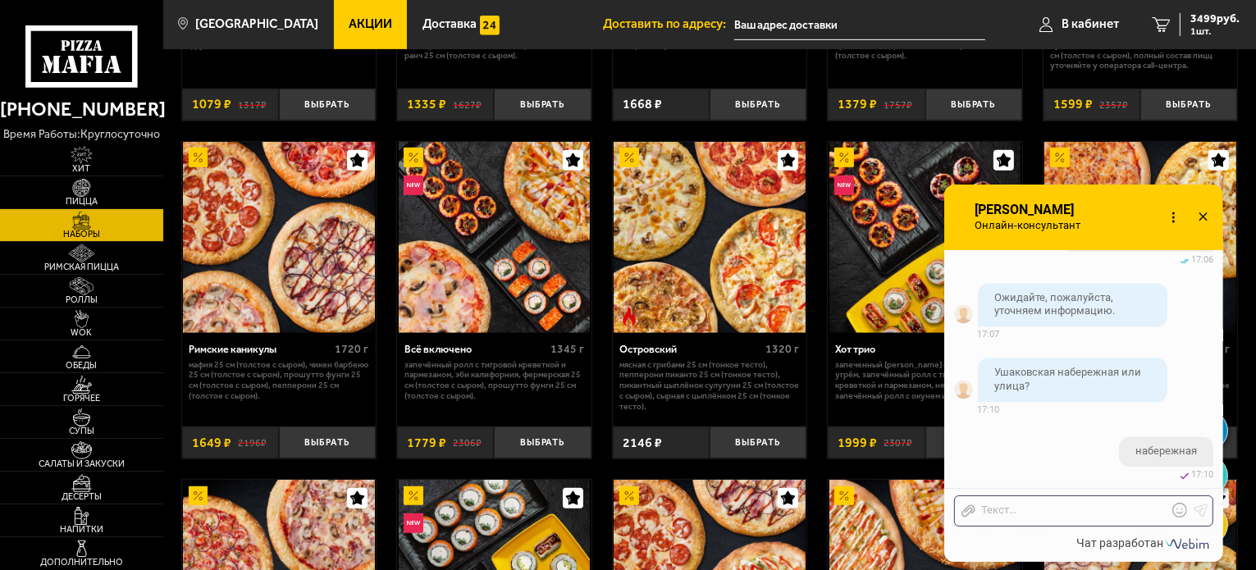
click at [796, 35] on input "text" at bounding box center [859, 25] width 251 height 30
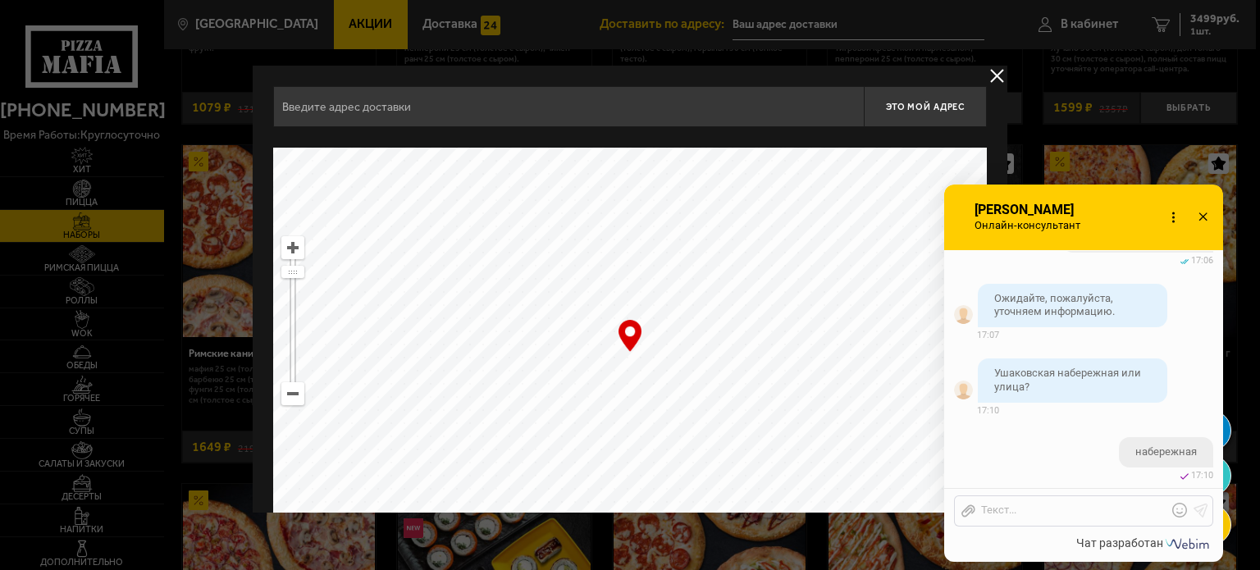
click at [596, 106] on input "text" at bounding box center [568, 106] width 591 height 41
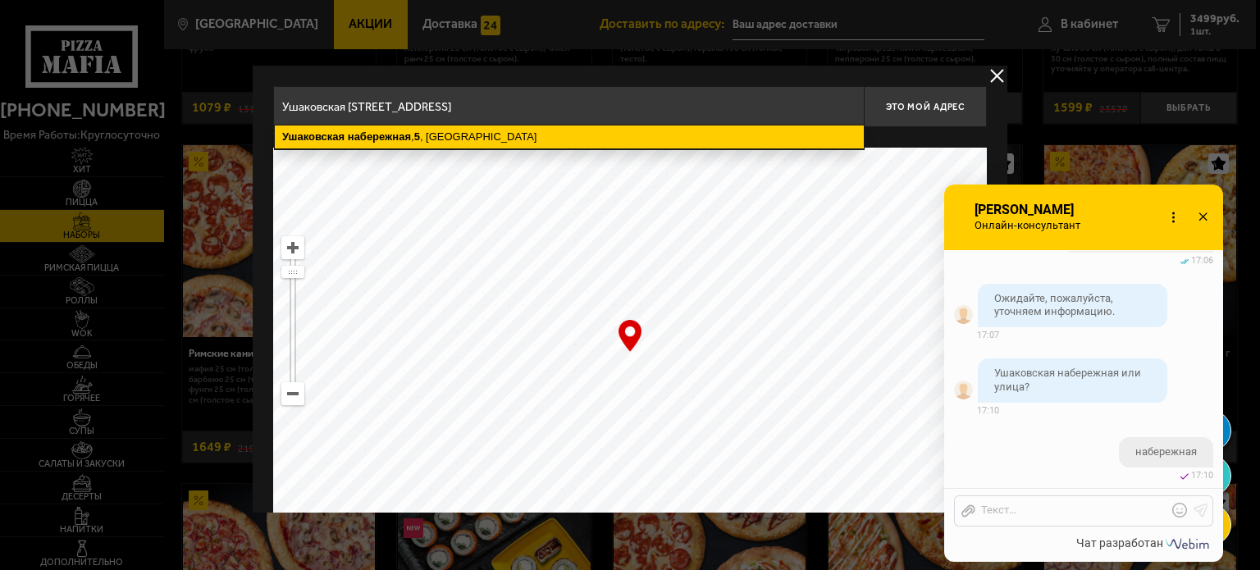
click at [511, 144] on ymaps "Ушаковская [STREET_ADDRESS]" at bounding box center [569, 137] width 589 height 23
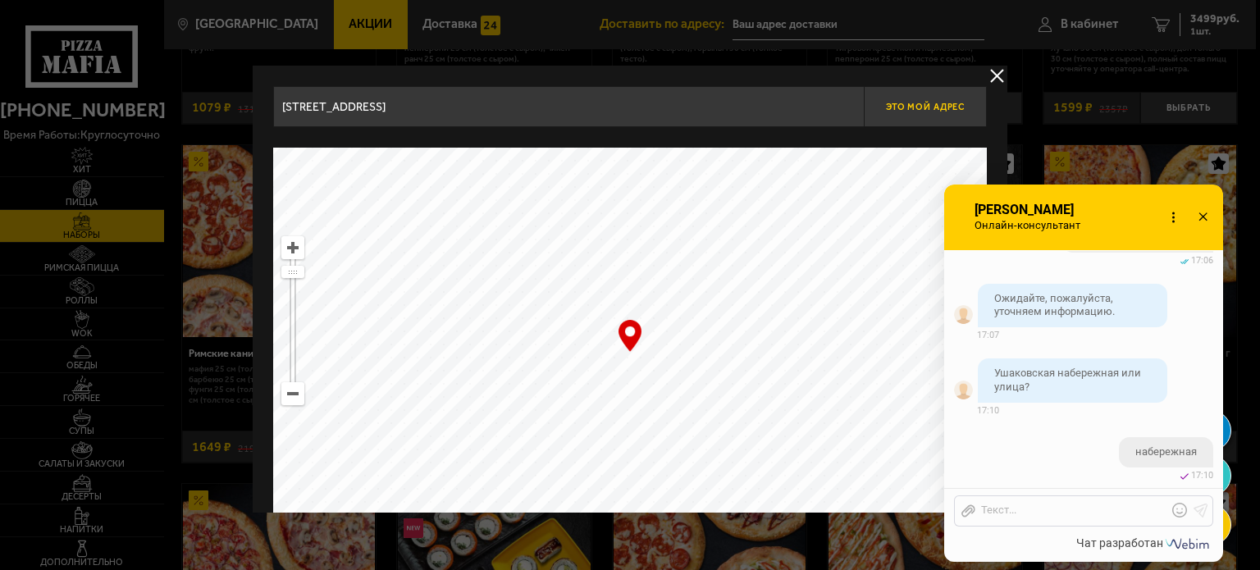
click at [941, 103] on span "Это мой адрес" at bounding box center [925, 107] width 79 height 11
drag, startPoint x: 636, startPoint y: 386, endPoint x: 644, endPoint y: 387, distance: 8.2
click at [644, 387] on ymaps at bounding box center [630, 353] width 714 height 410
type input "[STREET_ADDRESS]"
click at [911, 107] on span "Это мой адрес" at bounding box center [925, 107] width 79 height 11
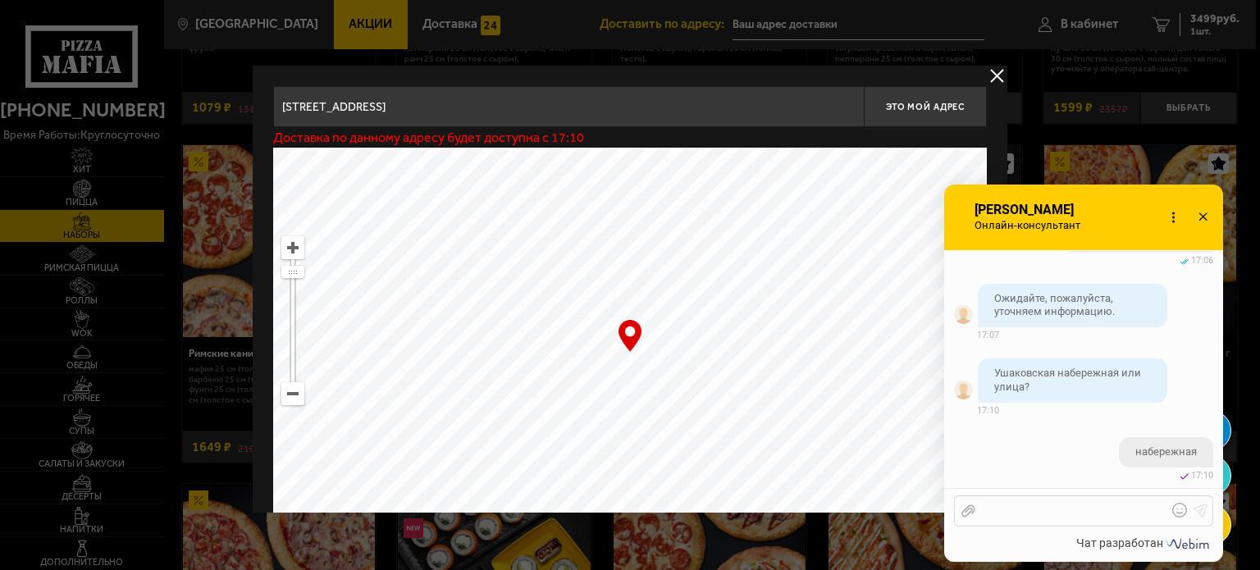
click at [1042, 509] on div at bounding box center [1071, 511] width 192 height 15
click at [1114, 509] on div at bounding box center [1071, 511] width 192 height 15
click at [971, 513] on use at bounding box center [969, 511] width 14 height 12
click at [0, 0] on input "Отправить файл" at bounding box center [0, 0] width 0 height 0
click at [1032, 532] on div "Чат разработан" at bounding box center [1083, 547] width 279 height 30
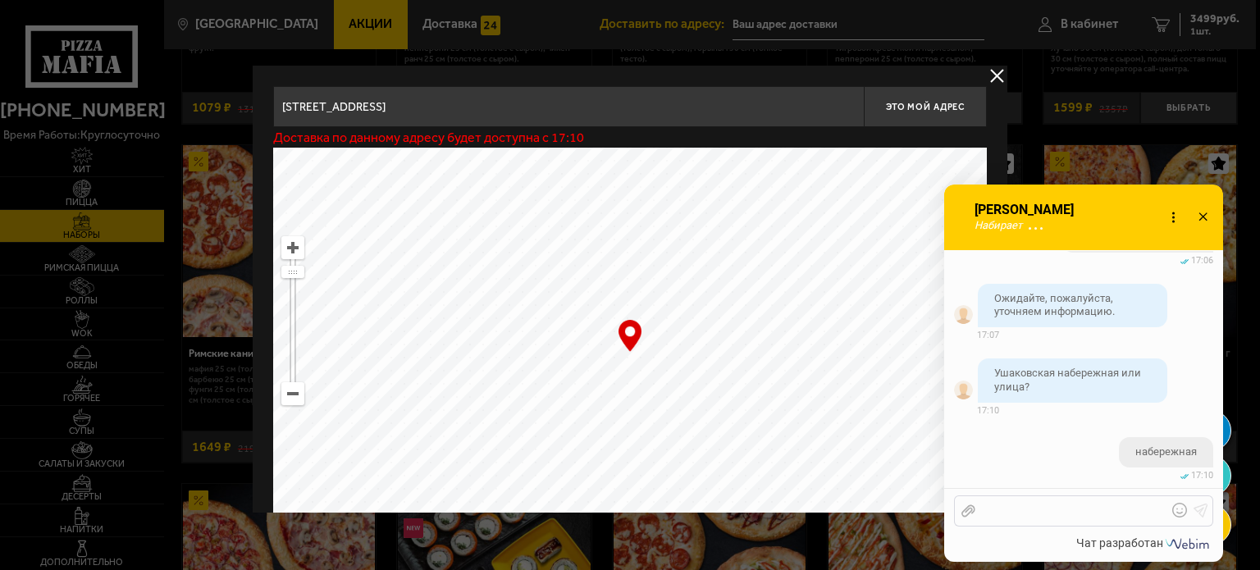
click at [1027, 516] on div at bounding box center [1071, 511] width 192 height 15
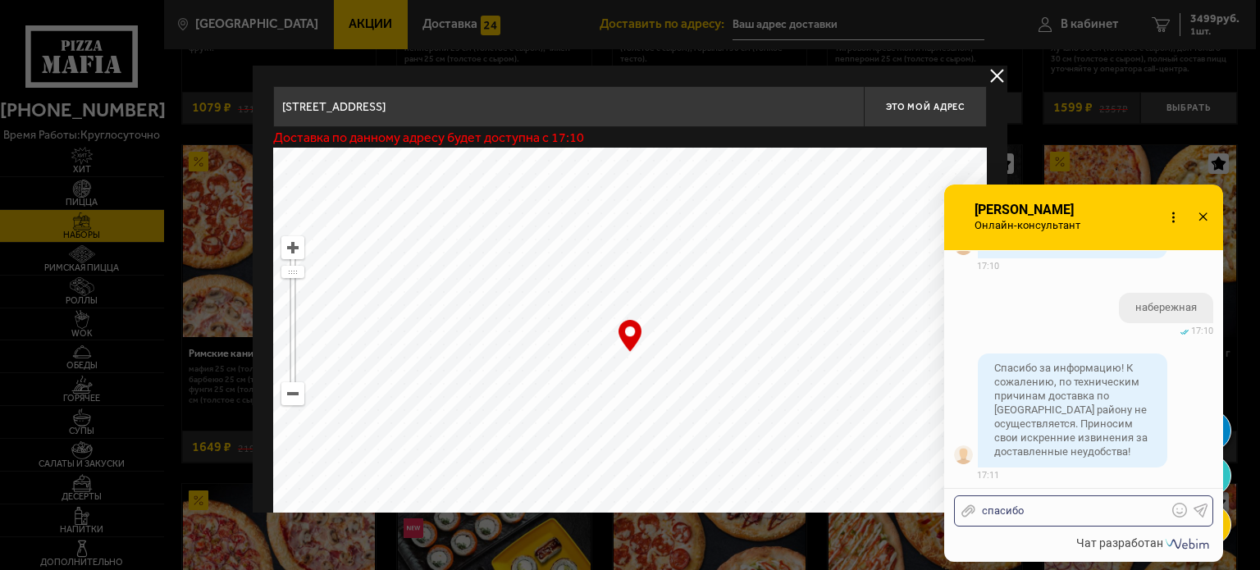
scroll to position [3533, 0]
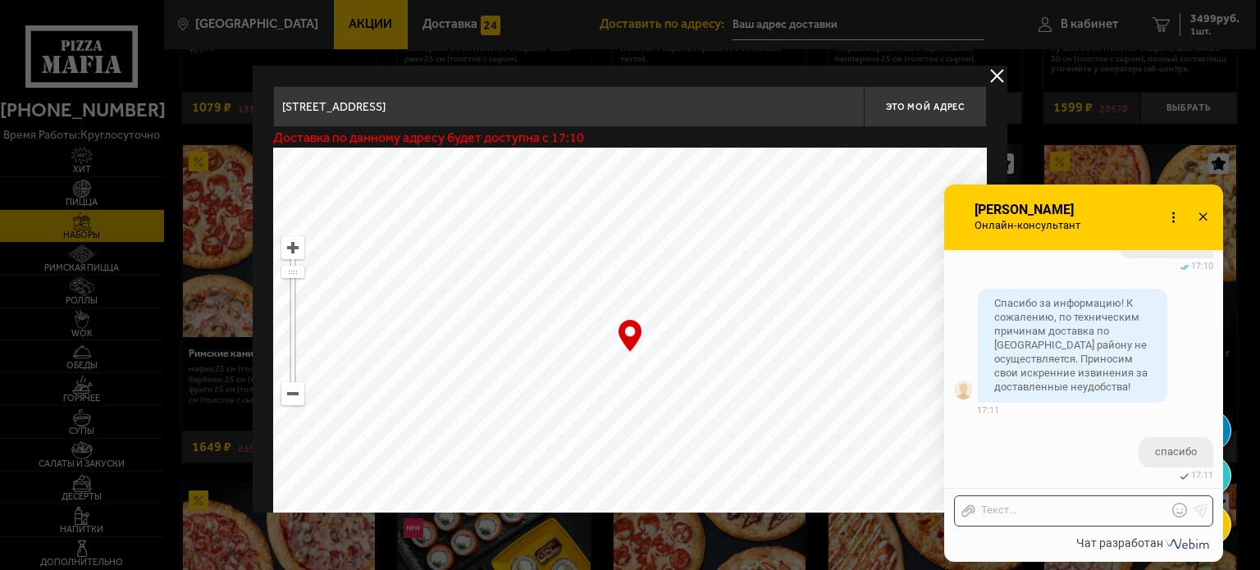
click at [1204, 218] on use at bounding box center [1203, 216] width 8 height 8
